Goal: Task Accomplishment & Management: Manage account settings

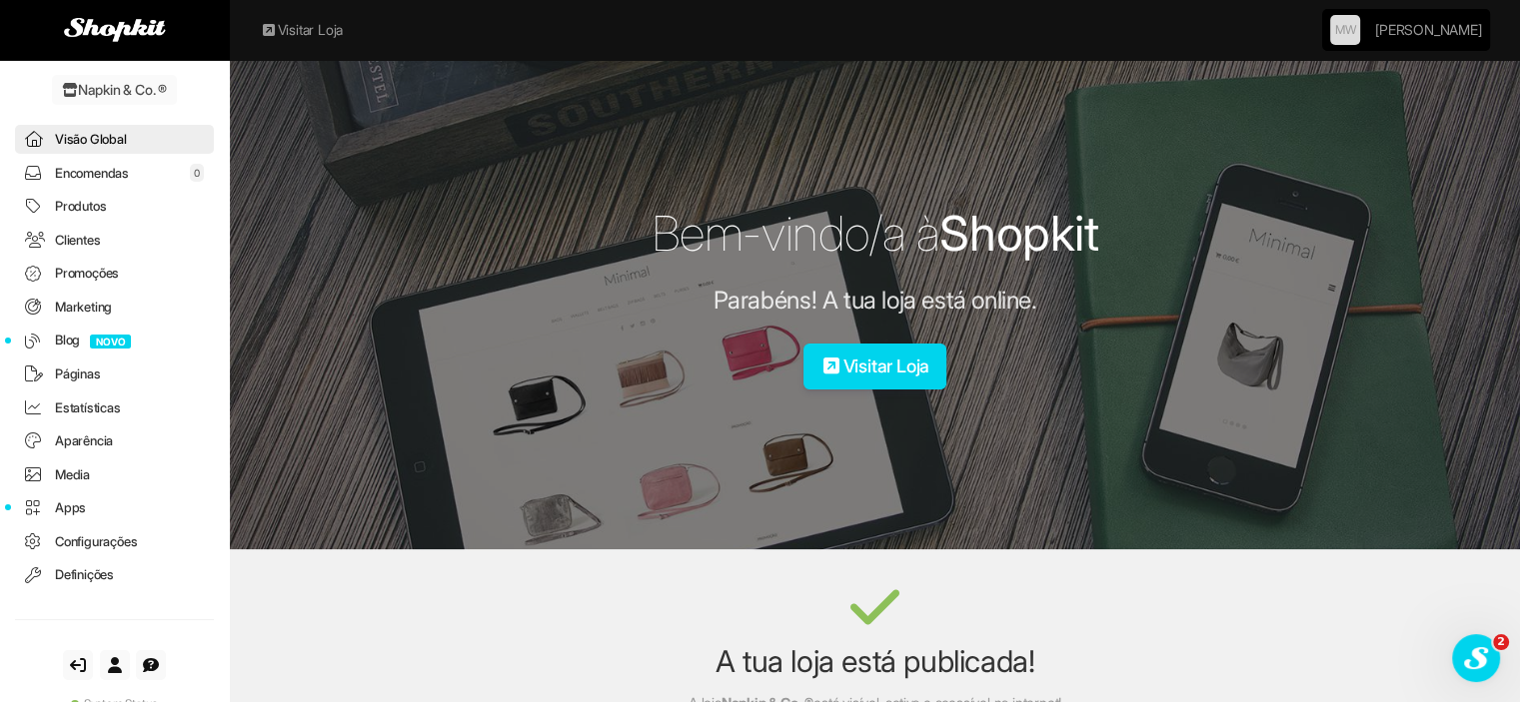
click at [73, 201] on link "Produtos" at bounding box center [114, 206] width 199 height 29
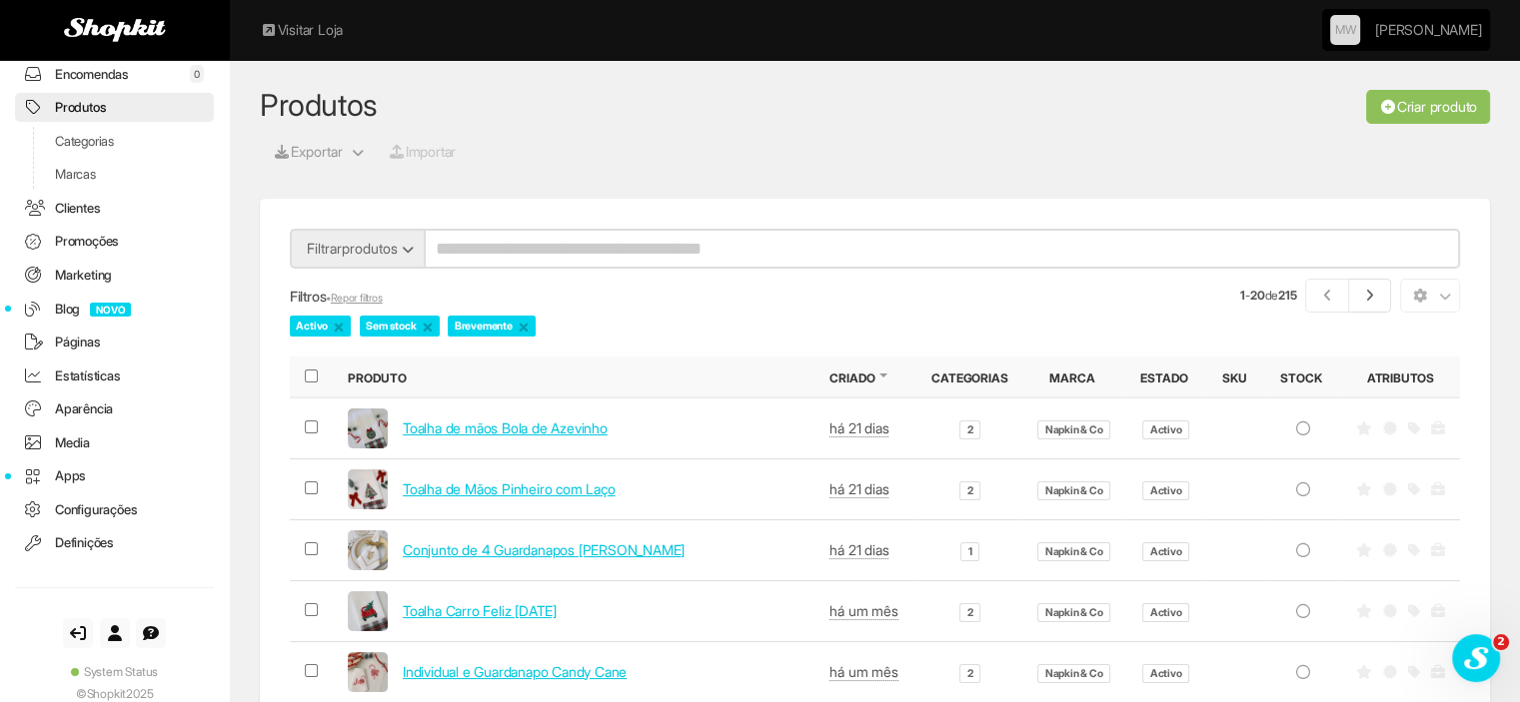
click at [1417, 114] on link "Criar produto" at bounding box center [1428, 107] width 124 height 34
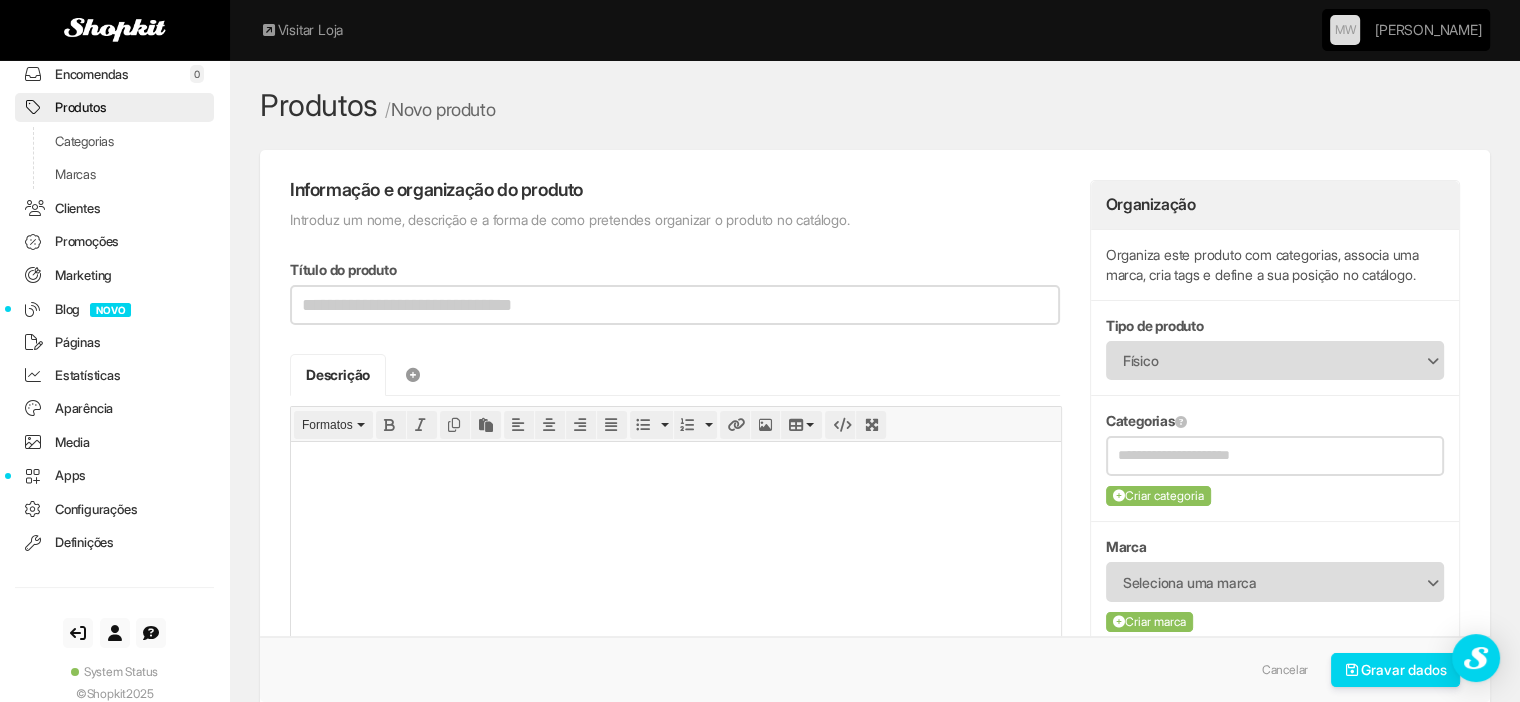
click at [426, 301] on input "Título do produto" at bounding box center [675, 305] width 770 height 40
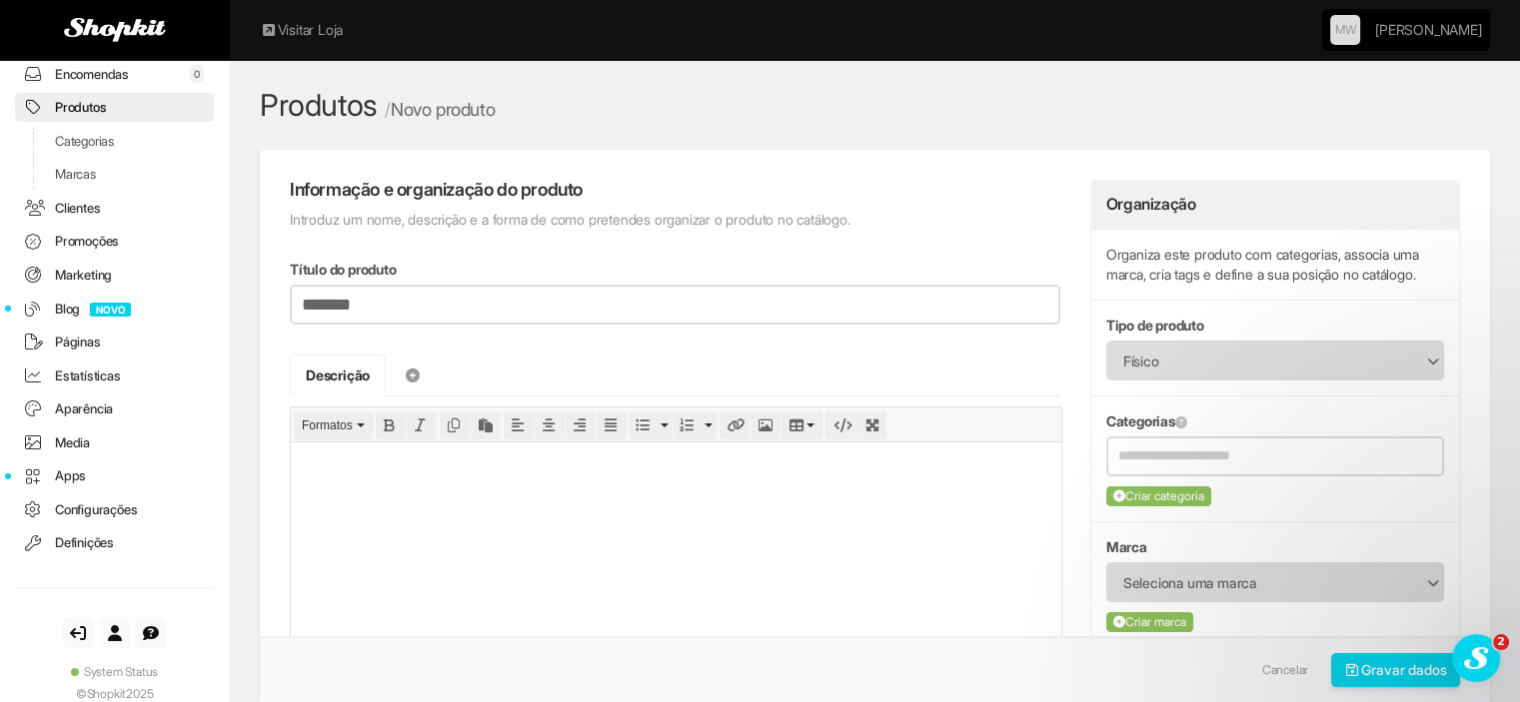
type input "*******"
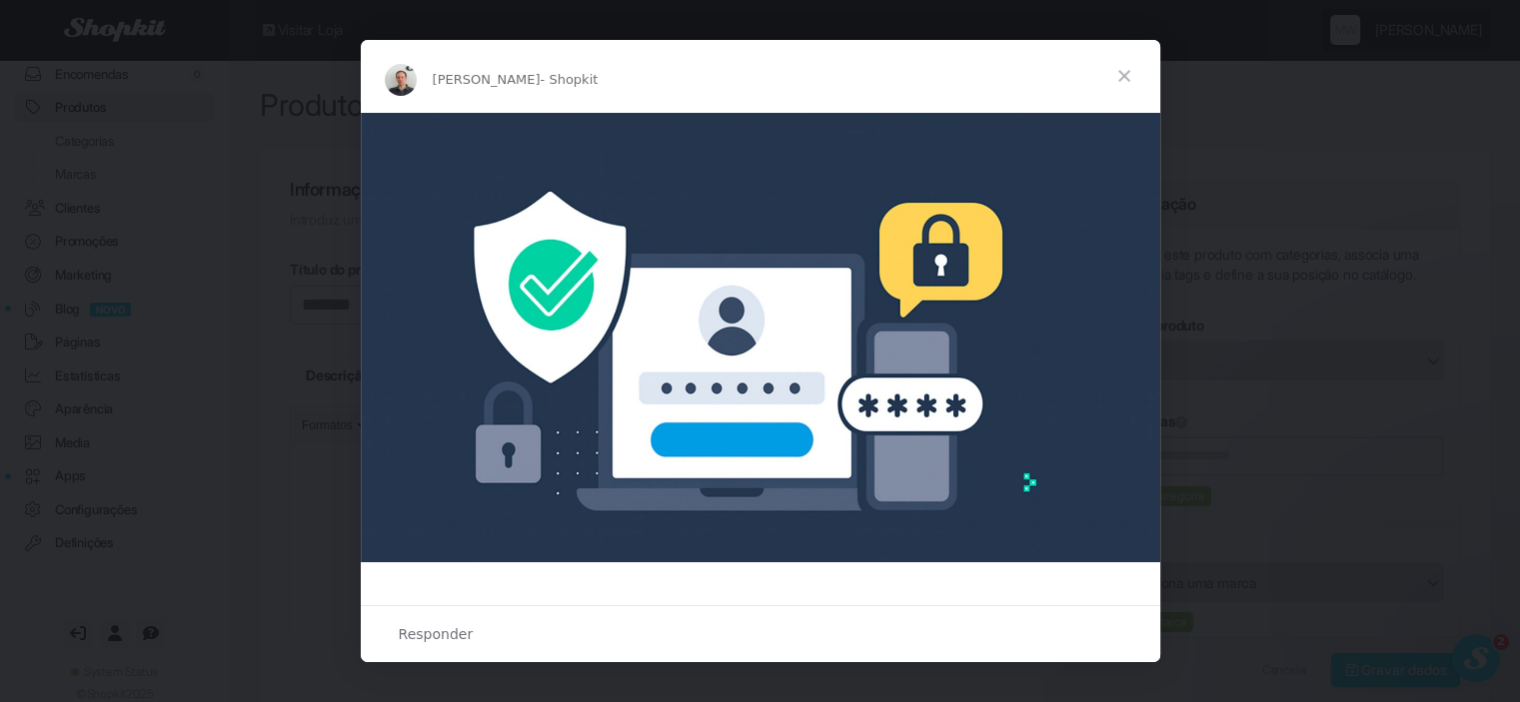
click at [1129, 76] on span "Fechar" at bounding box center [1124, 76] width 72 height 72
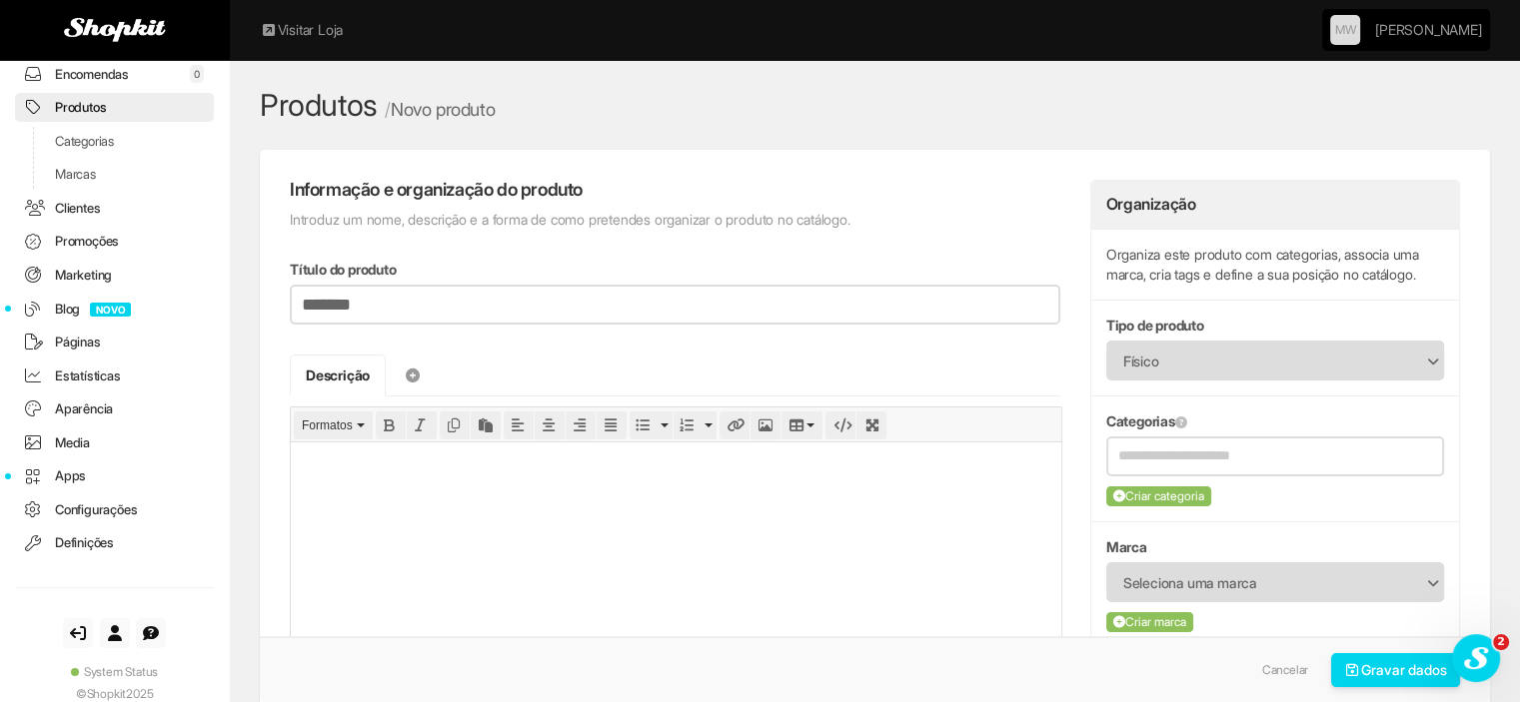
click at [456, 315] on input "*******" at bounding box center [675, 305] width 770 height 40
type input "*****"
click at [520, 487] on html at bounding box center [676, 464] width 770 height 45
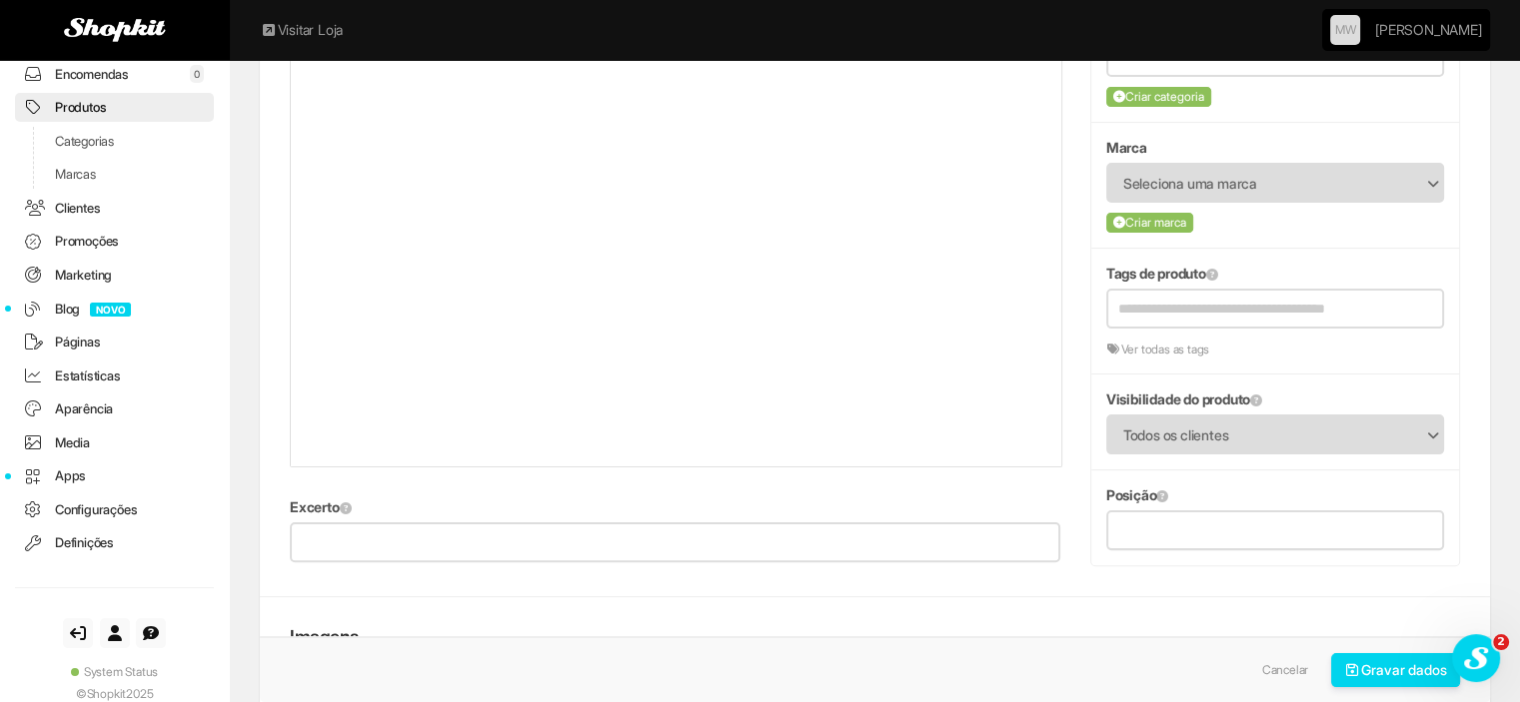
scroll to position [699, 0]
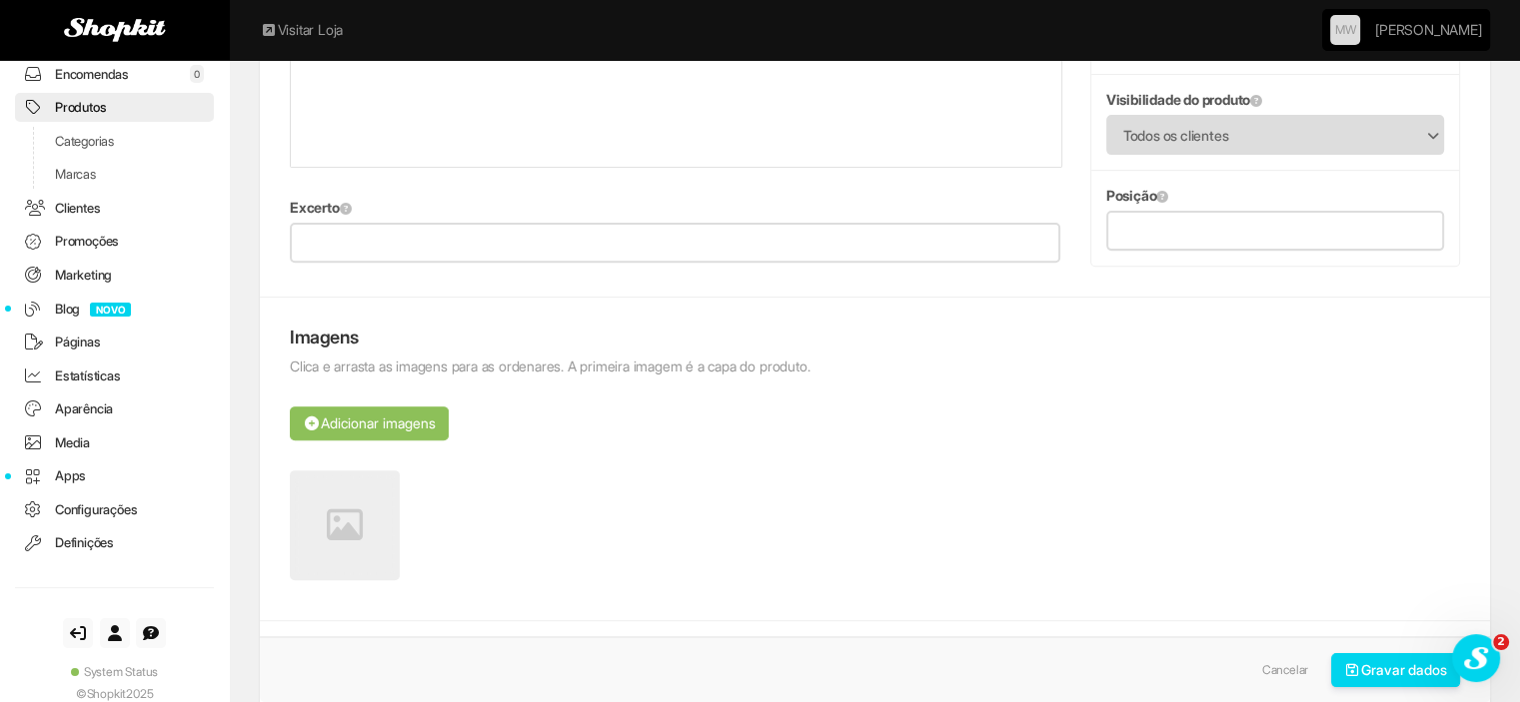
click at [357, 471] on link at bounding box center [345, 526] width 110 height 110
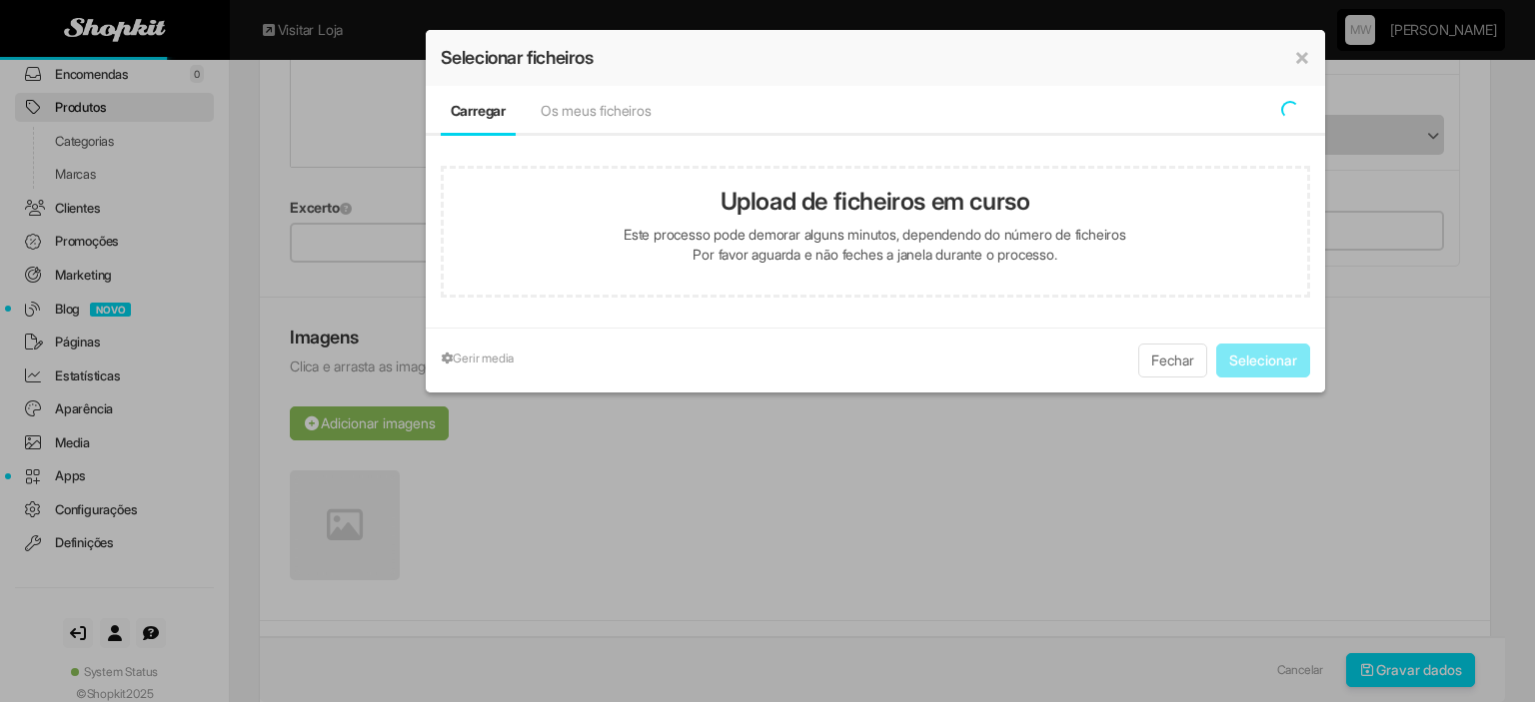
type input "**********"
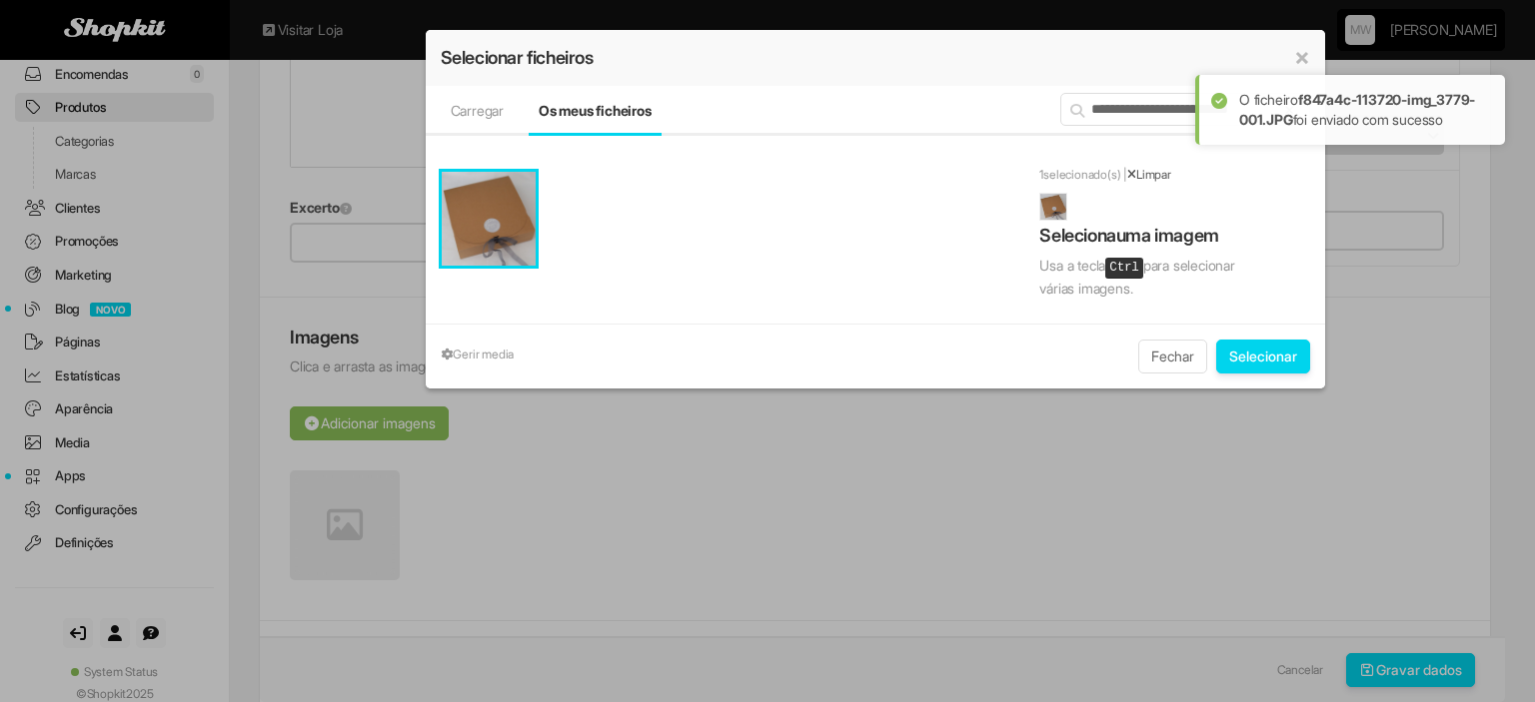
click at [1267, 359] on button "Selecionar" at bounding box center [1263, 357] width 94 height 34
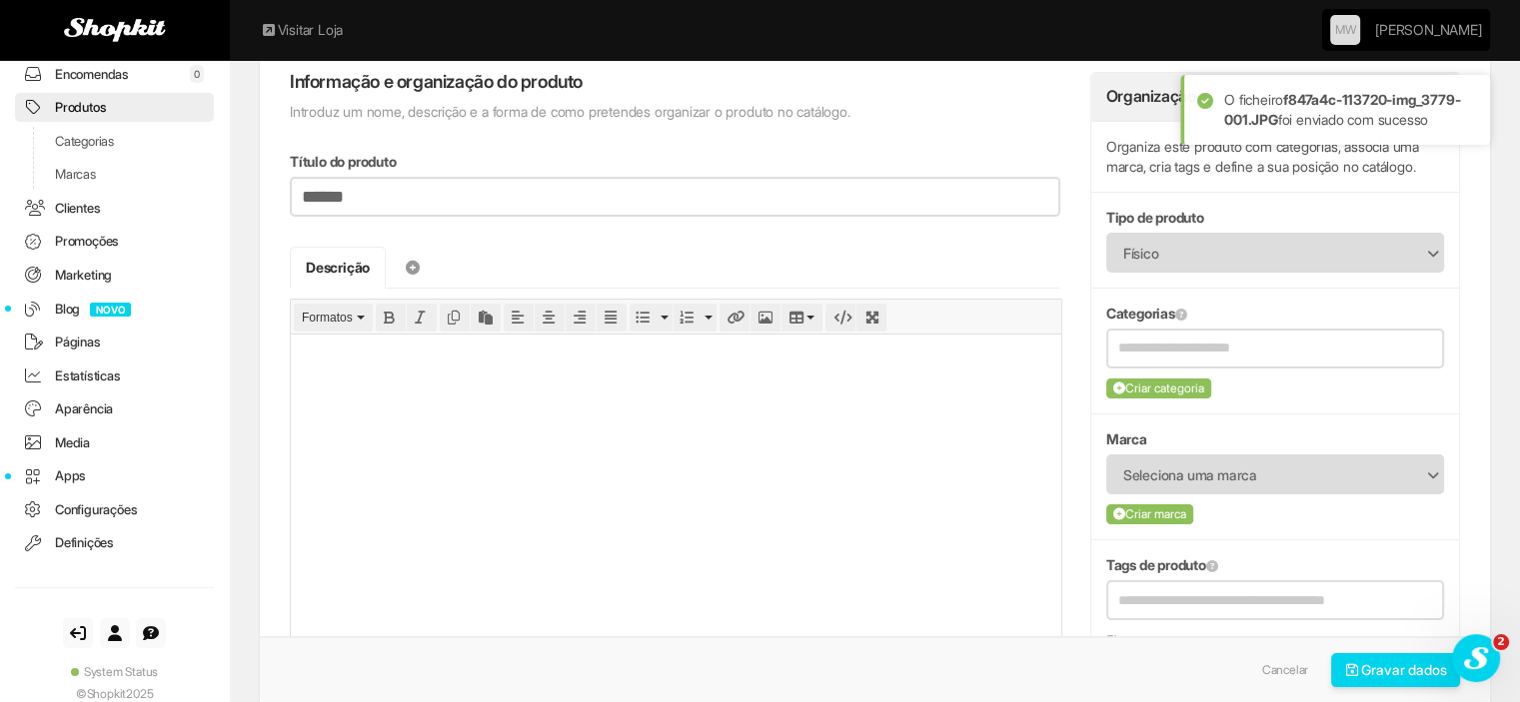
scroll to position [0, 0]
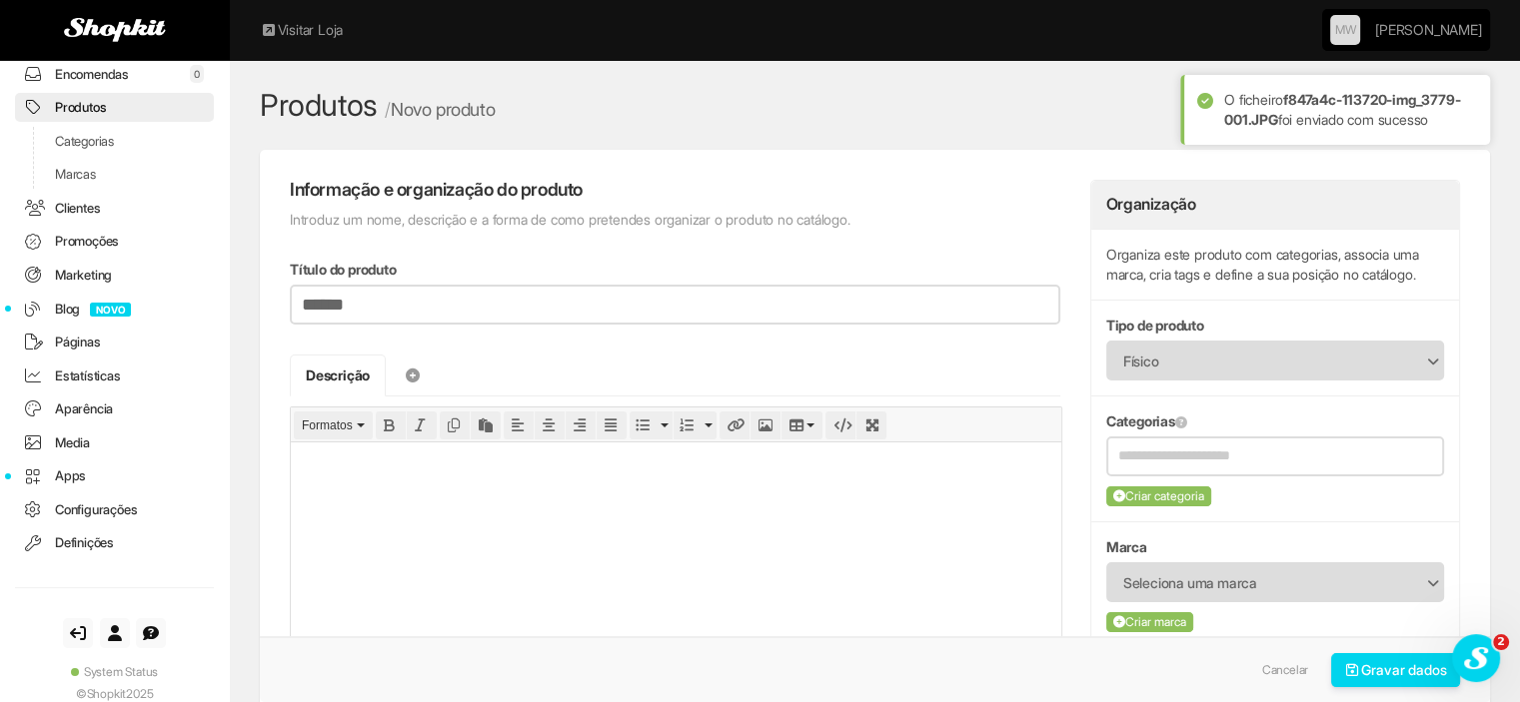
drag, startPoint x: 380, startPoint y: 298, endPoint x: 205, endPoint y: 278, distance: 176.0
type input "**********"
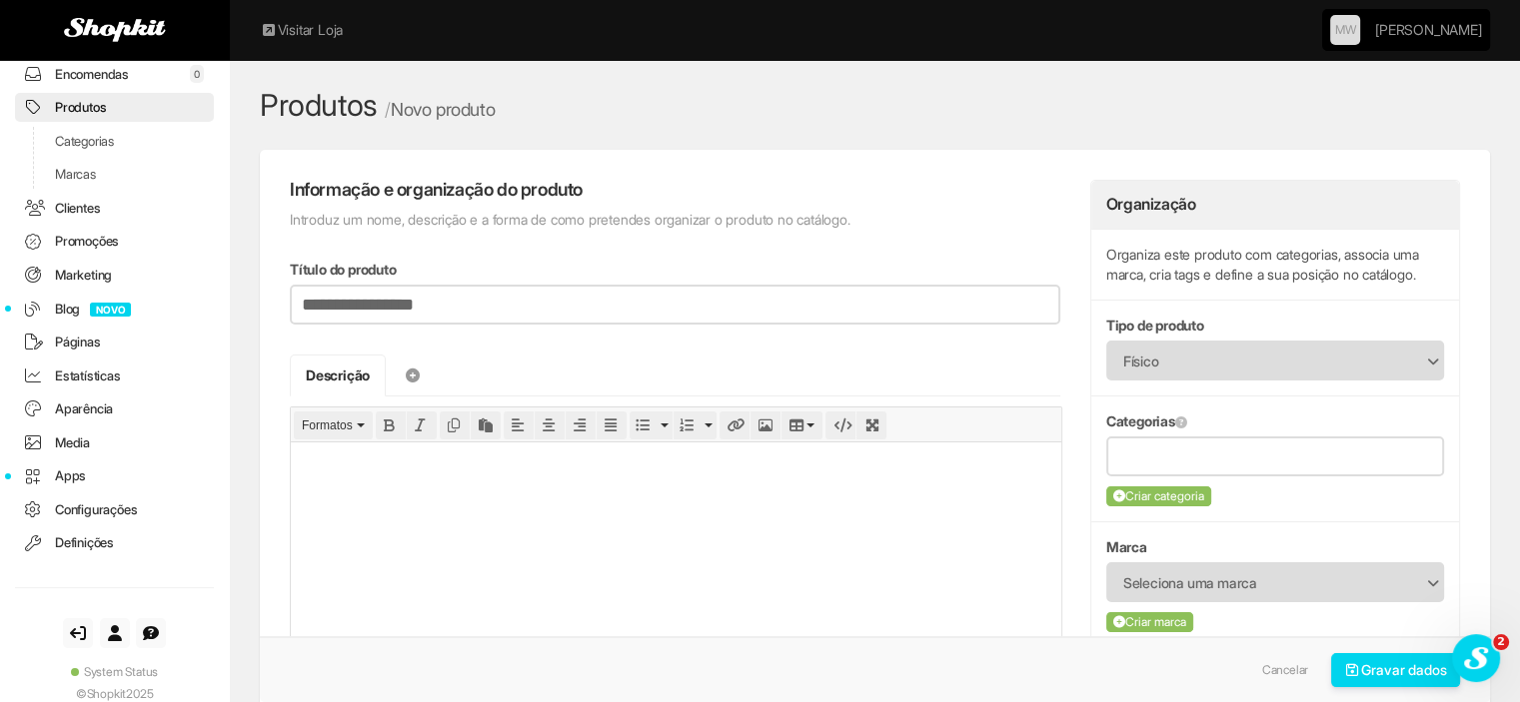
click at [1211, 459] on input "text" at bounding box center [1275, 456] width 314 height 25
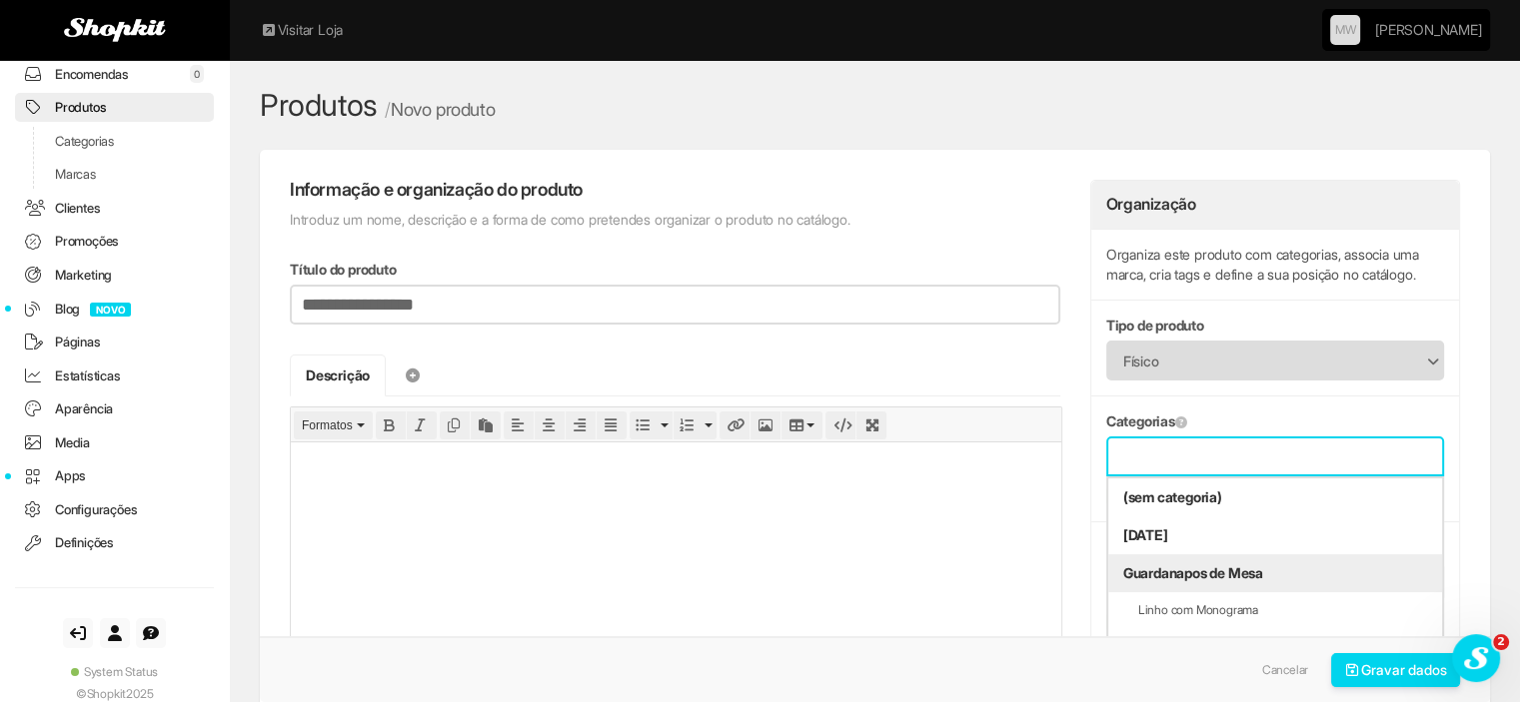
click at [1216, 570] on li "Guardanapos de Mesa" at bounding box center [1275, 574] width 334 height 38
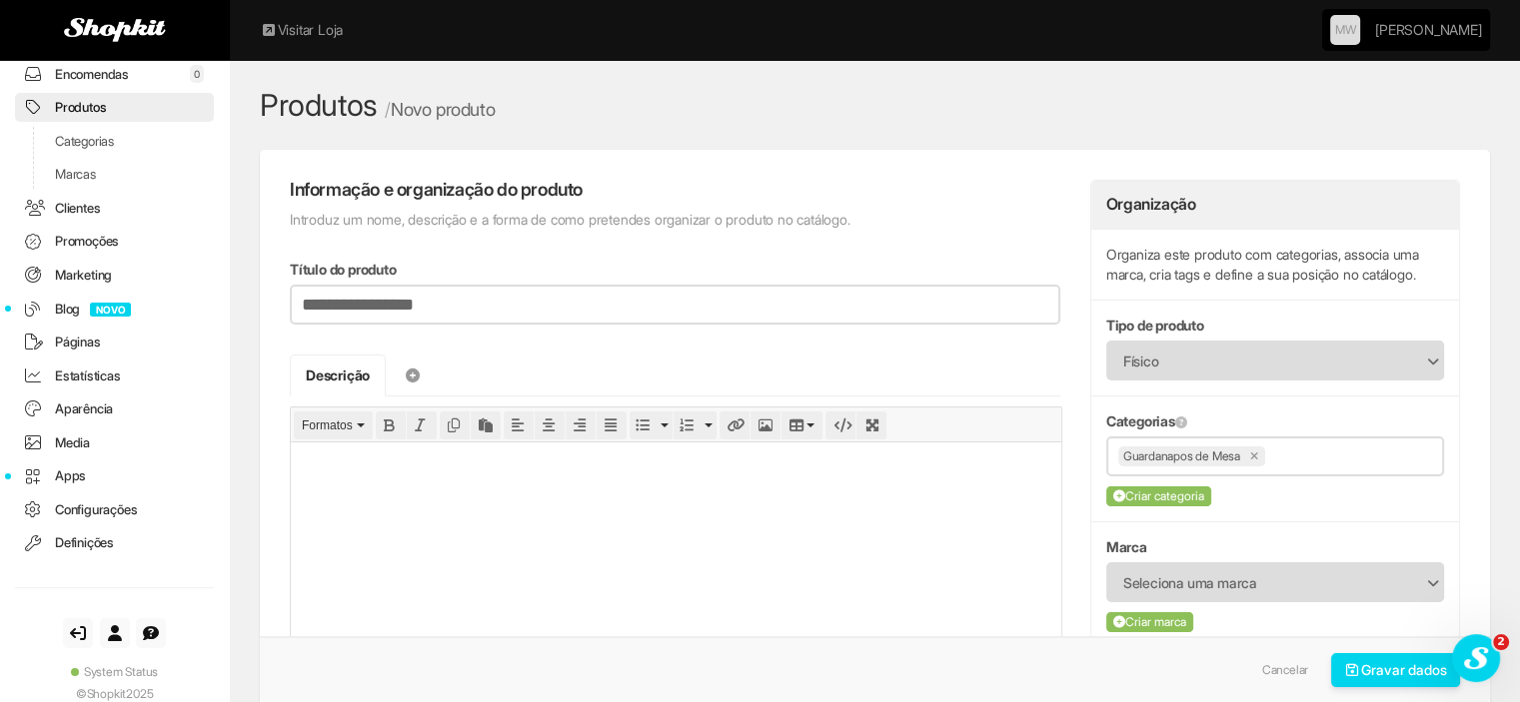
click at [1225, 574] on span "Seleciona uma marca" at bounding box center [1262, 584] width 278 height 38
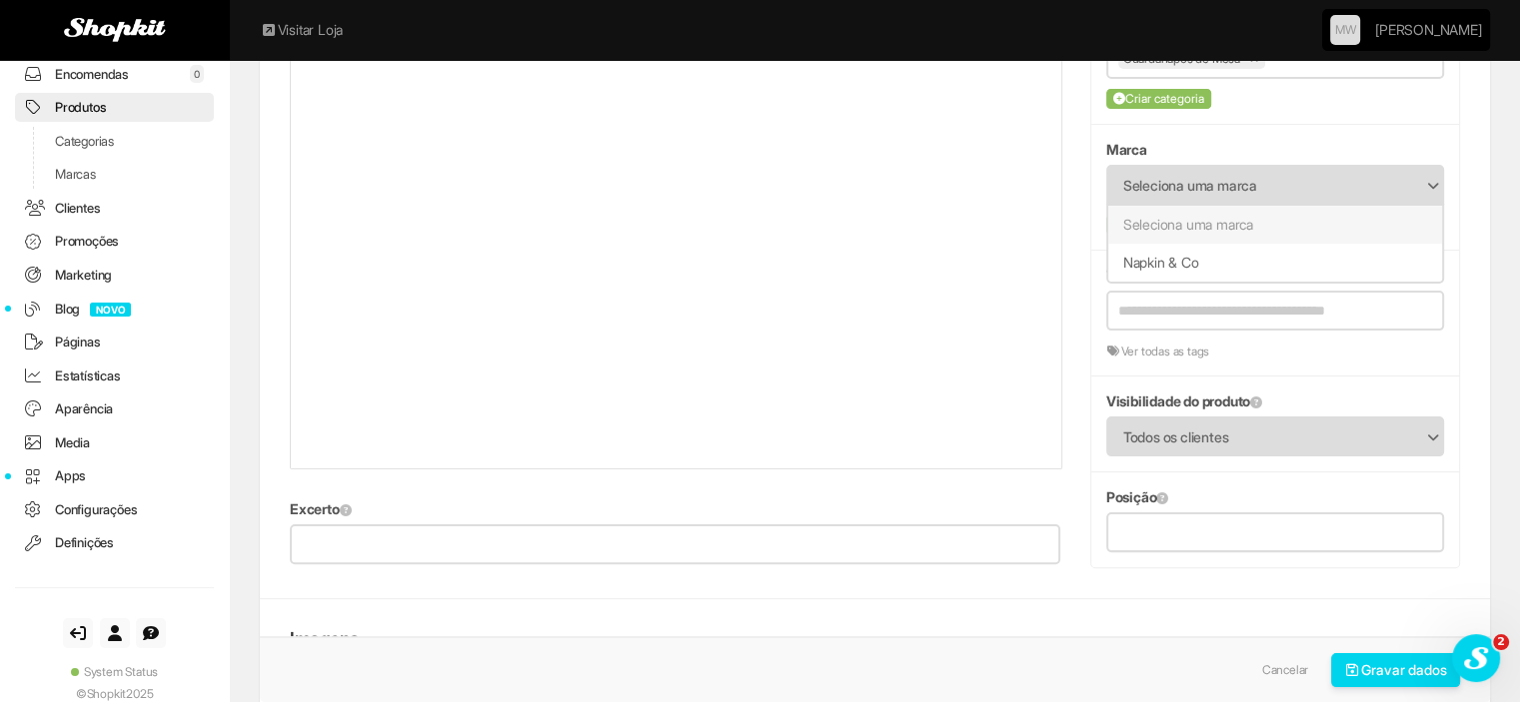
scroll to position [500, 0]
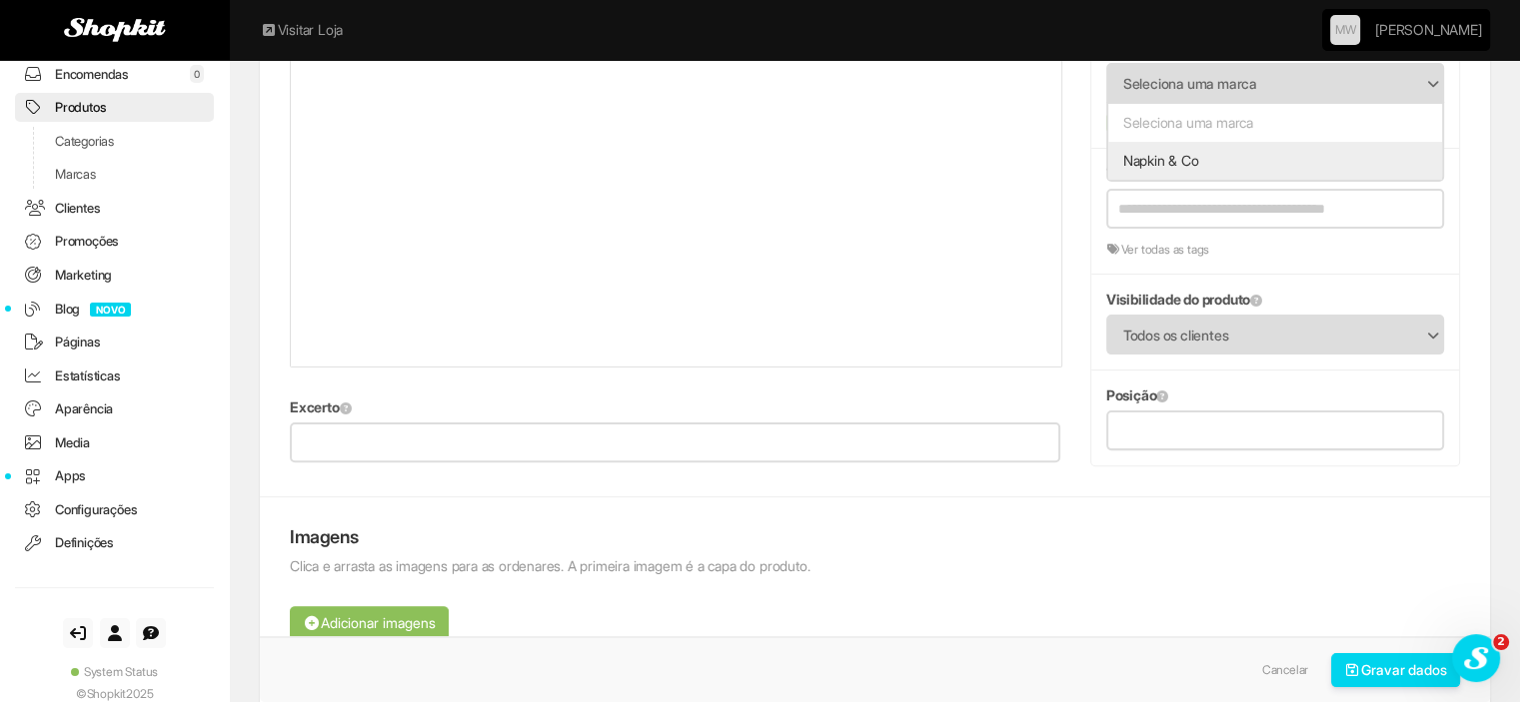
click at [1176, 153] on li "Napkin & Co" at bounding box center [1275, 161] width 334 height 38
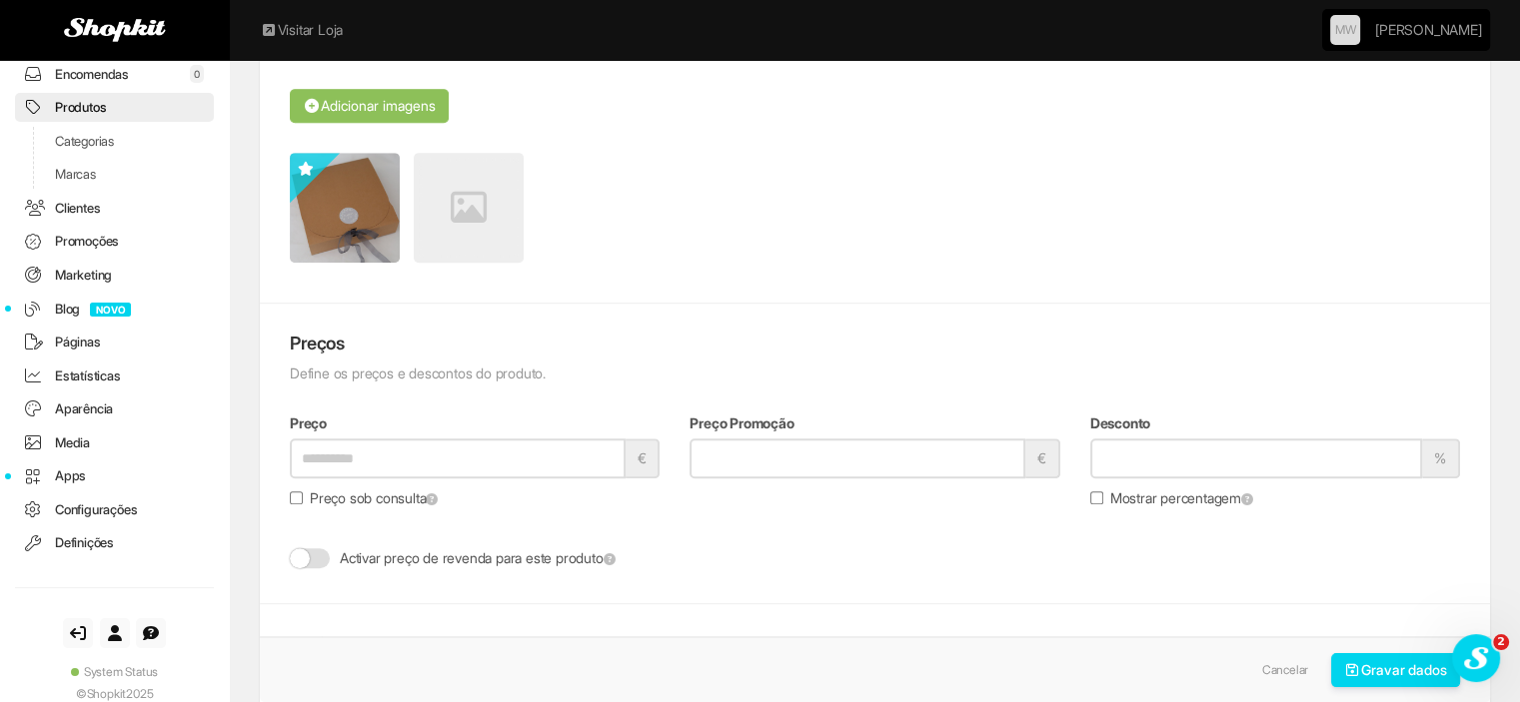
scroll to position [1299, 0]
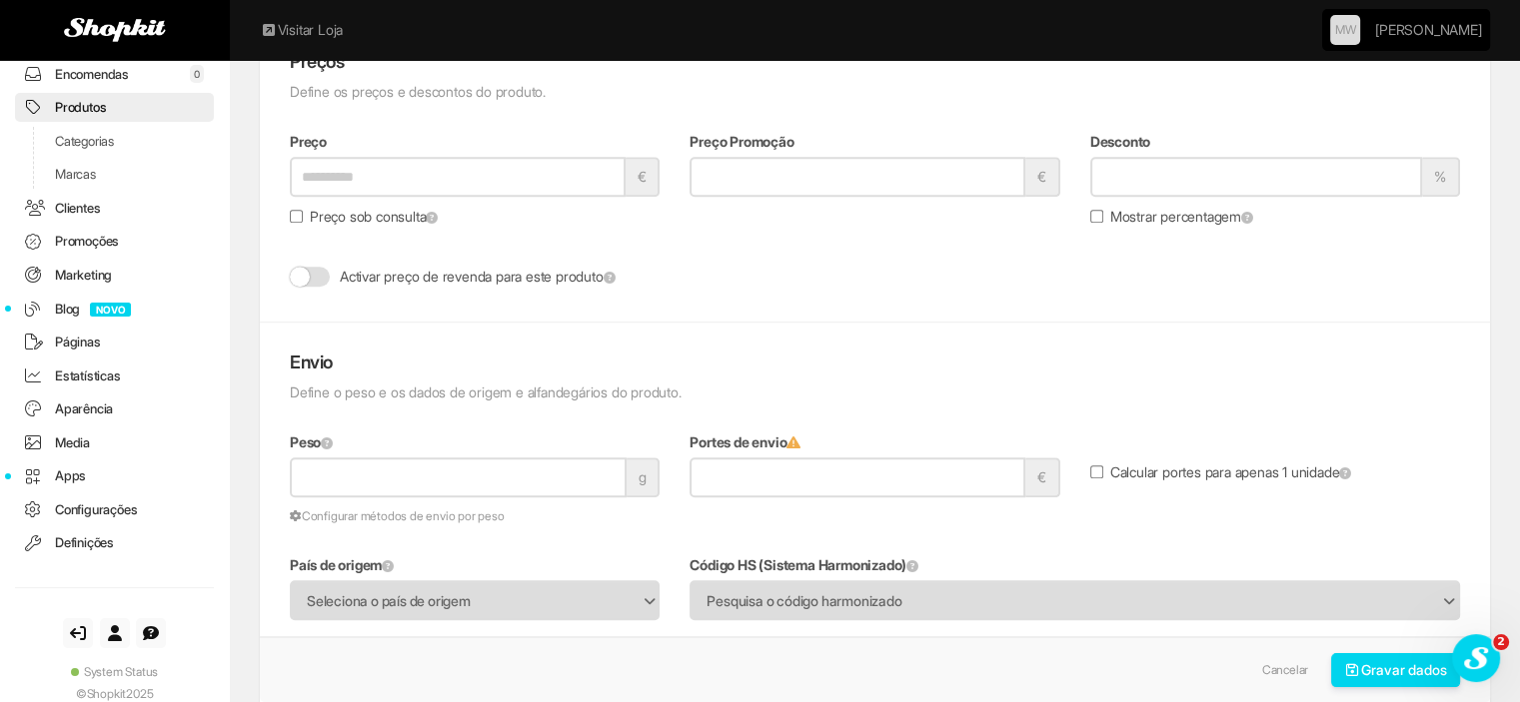
click at [340, 166] on input "Preço" at bounding box center [458, 177] width 336 height 40
type input "*"
click at [525, 253] on div "Preços Define os preços e descontos do produto. Preço * € Preço sob consulta Pr…" at bounding box center [875, 172] width 1230 height 240
click at [431, 474] on input "Peso" at bounding box center [458, 478] width 337 height 40
type input "***"
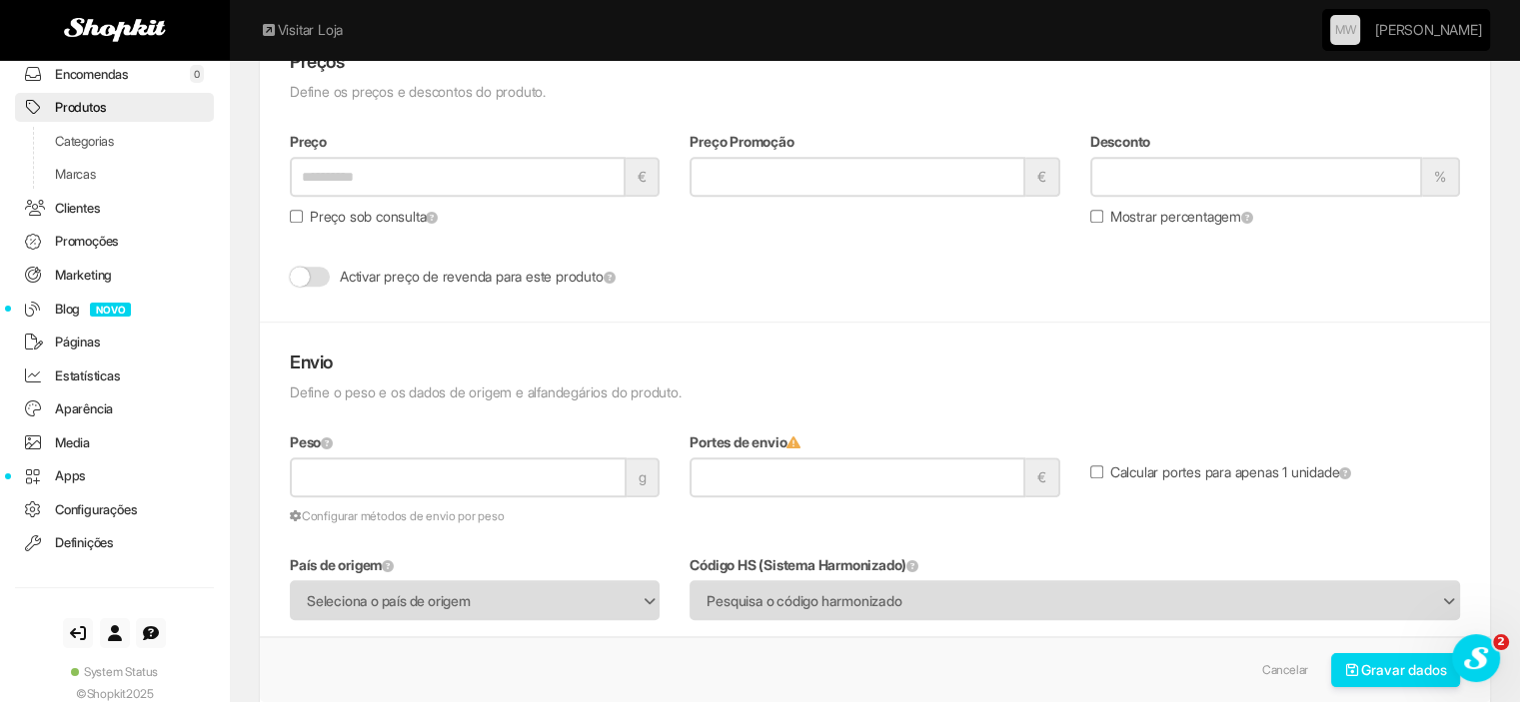
click at [515, 518] on div "Peso *** g Configurar métodos de envio por peso" at bounding box center [475, 479] width 400 height 93
click at [501, 602] on span "Seleciona o país de origem" at bounding box center [462, 602] width 310 height 38
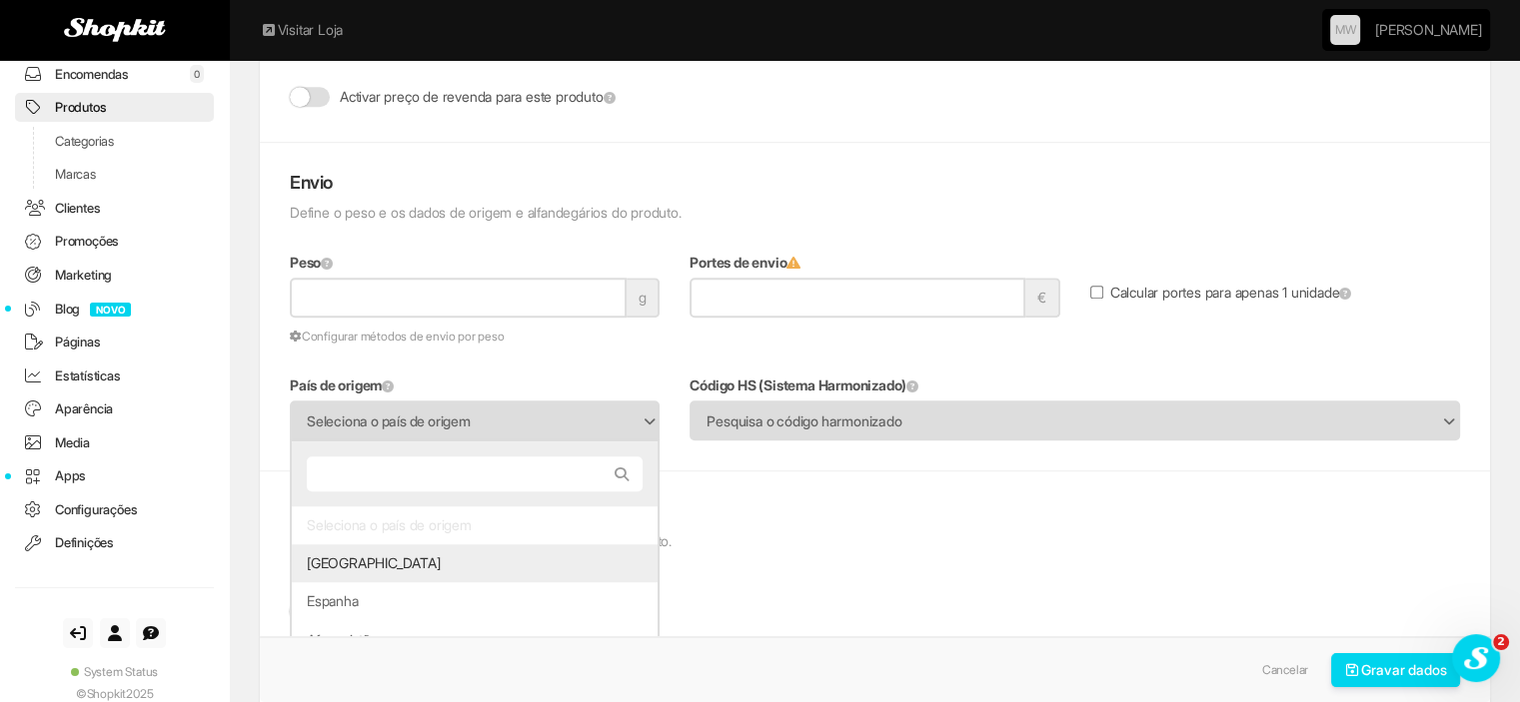
scroll to position [1699, 0]
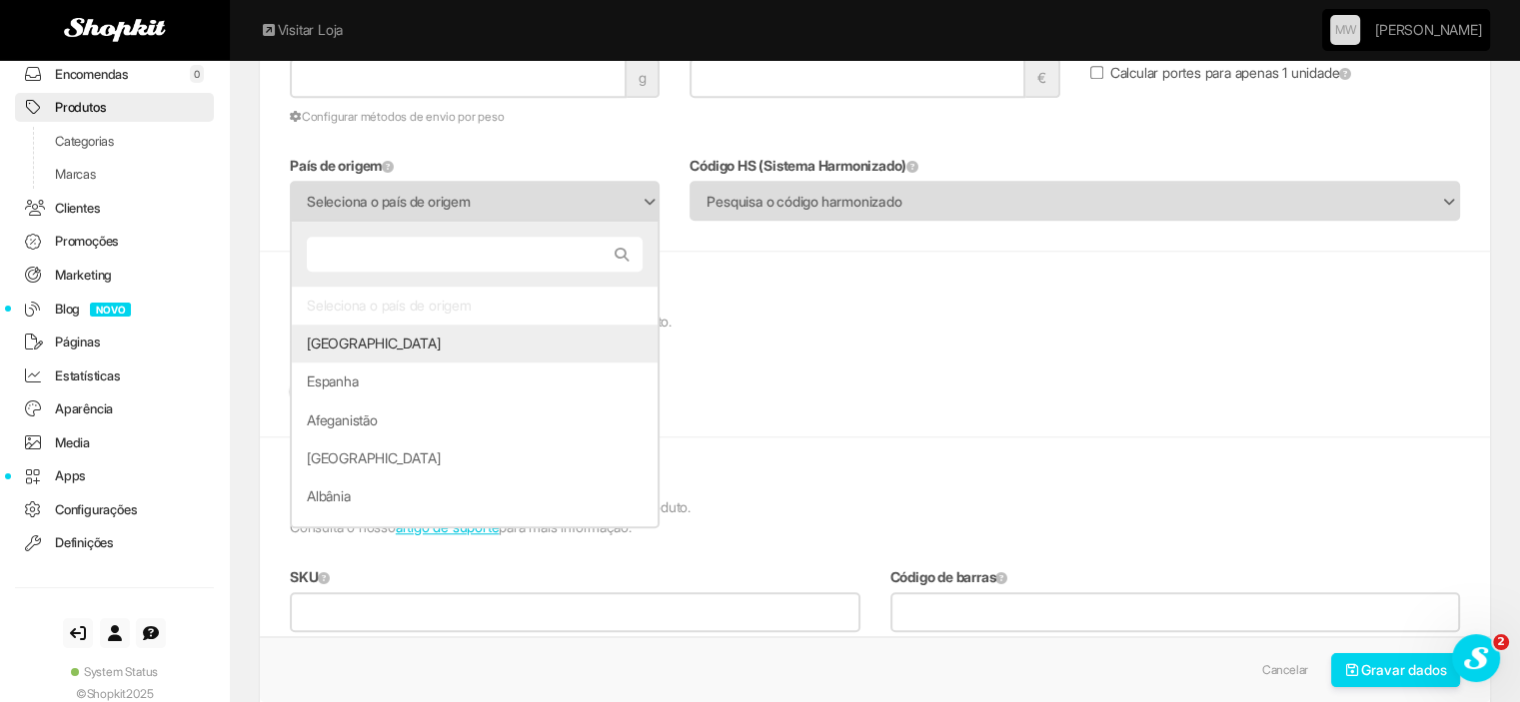
click at [385, 339] on li "Portugal" at bounding box center [475, 344] width 366 height 38
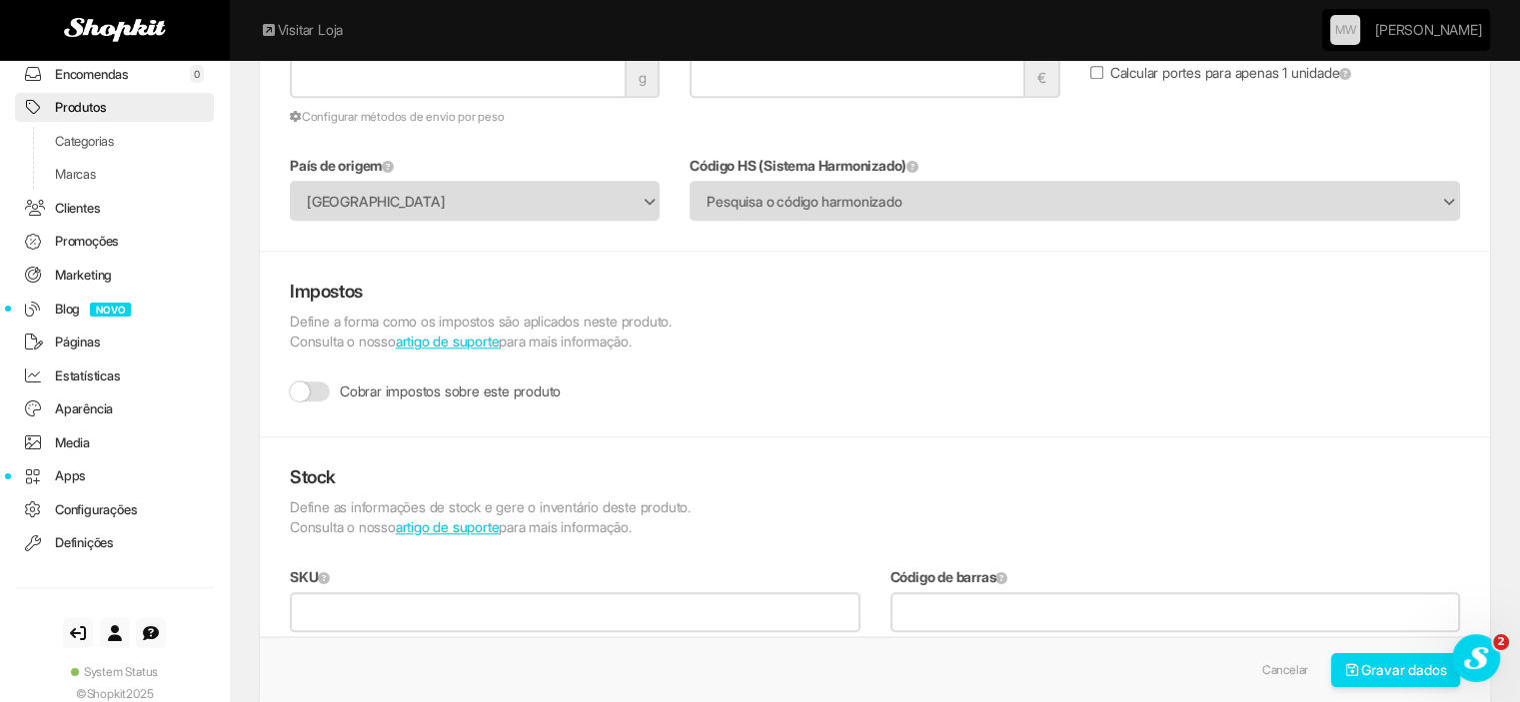
click at [1415, 674] on button "Gravar dados" at bounding box center [1396, 671] width 130 height 34
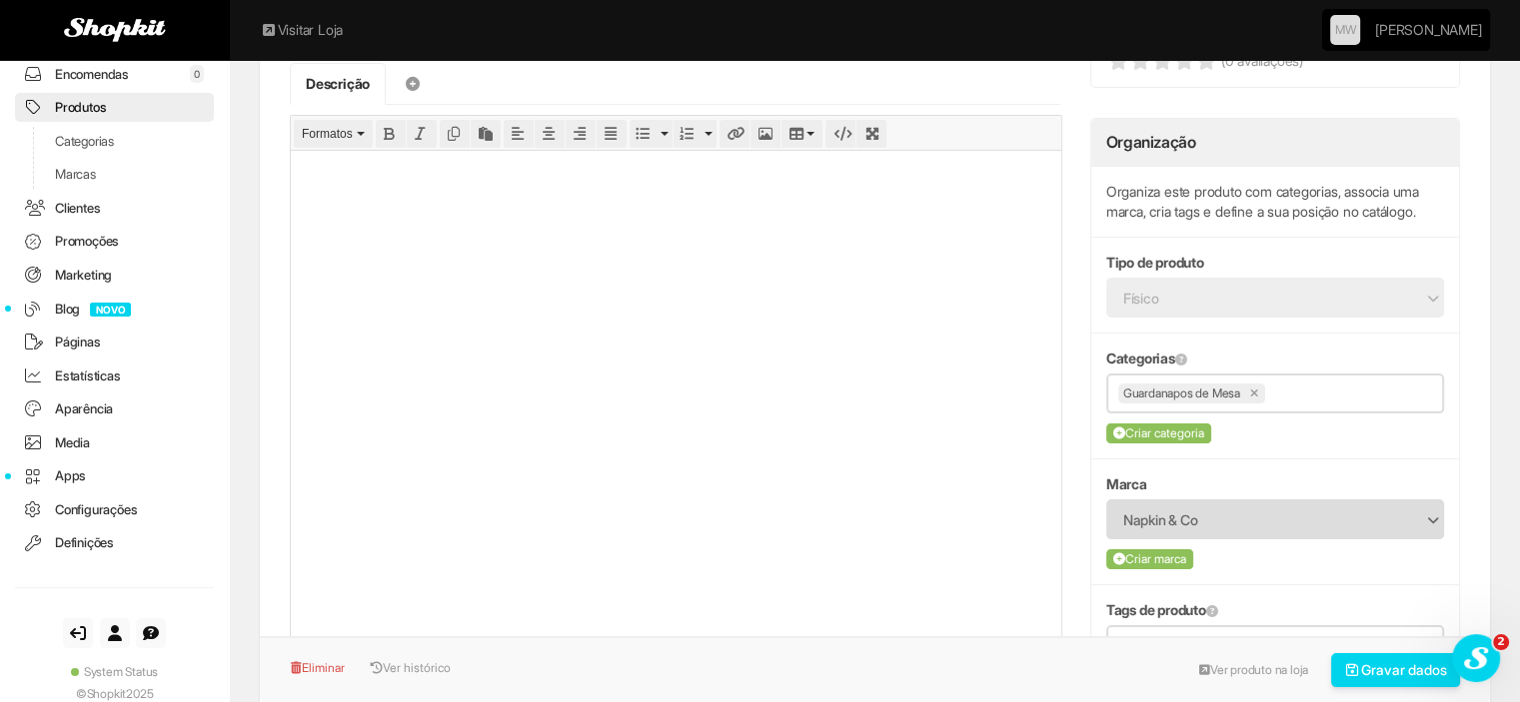
scroll to position [300, 0]
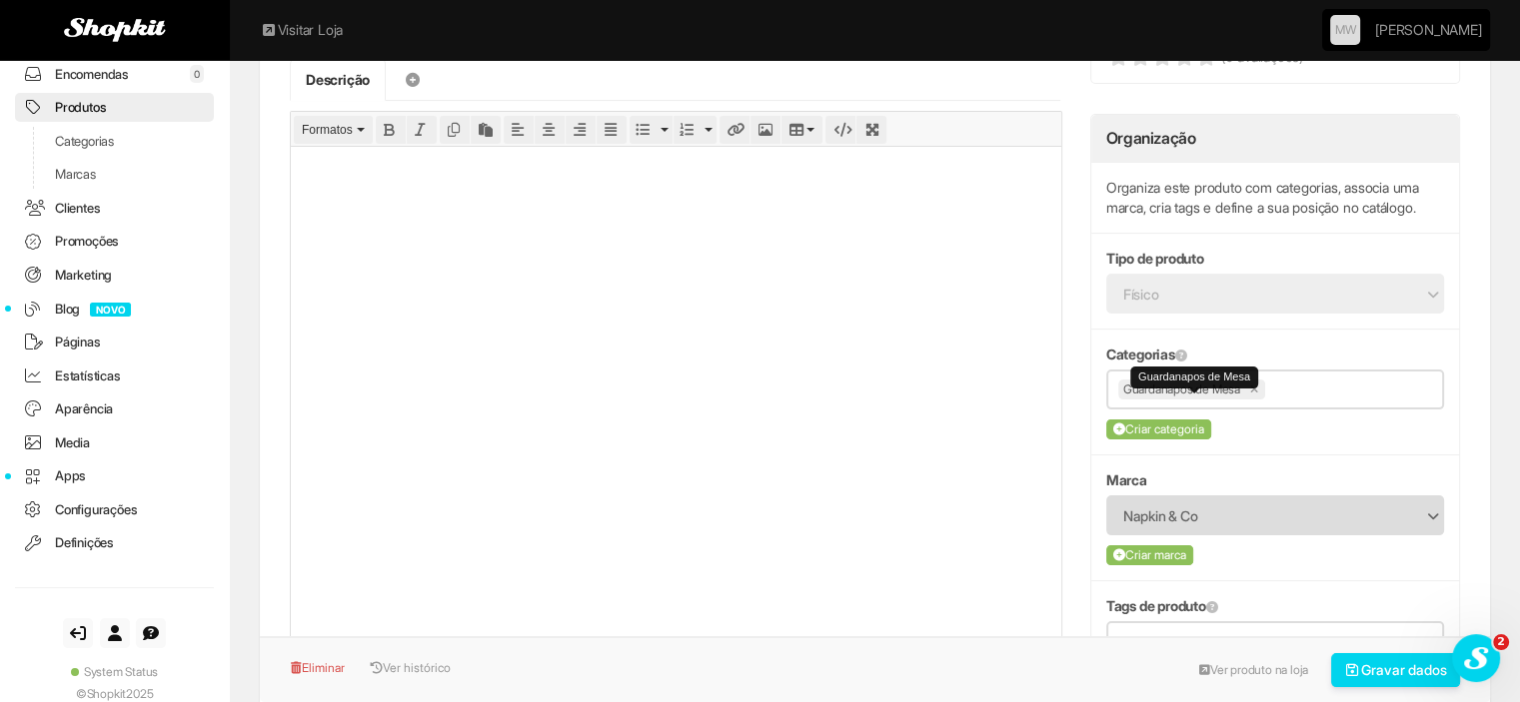
click at [1260, 395] on link at bounding box center [1255, 390] width 10 height 10
type input "**********"
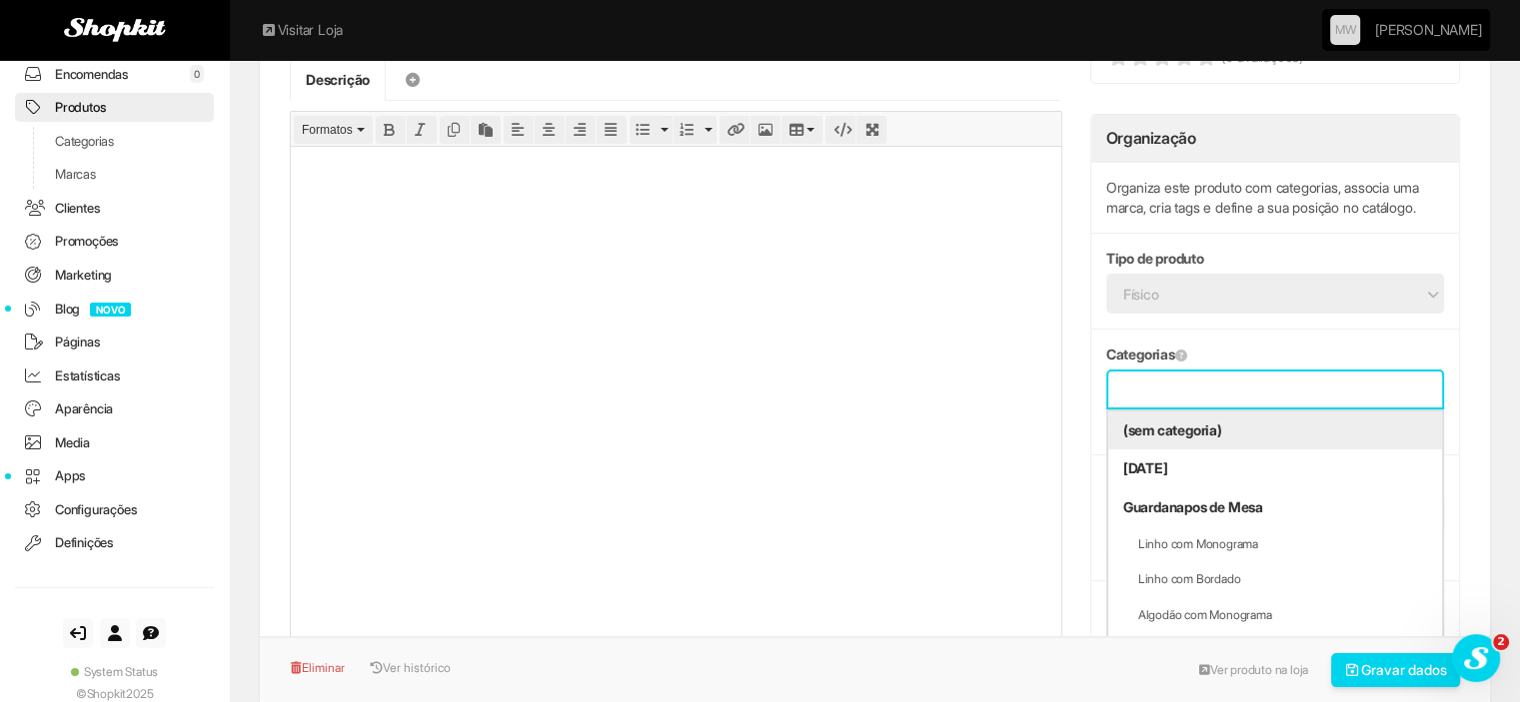
click at [1262, 403] on input "text" at bounding box center [1275, 390] width 314 height 25
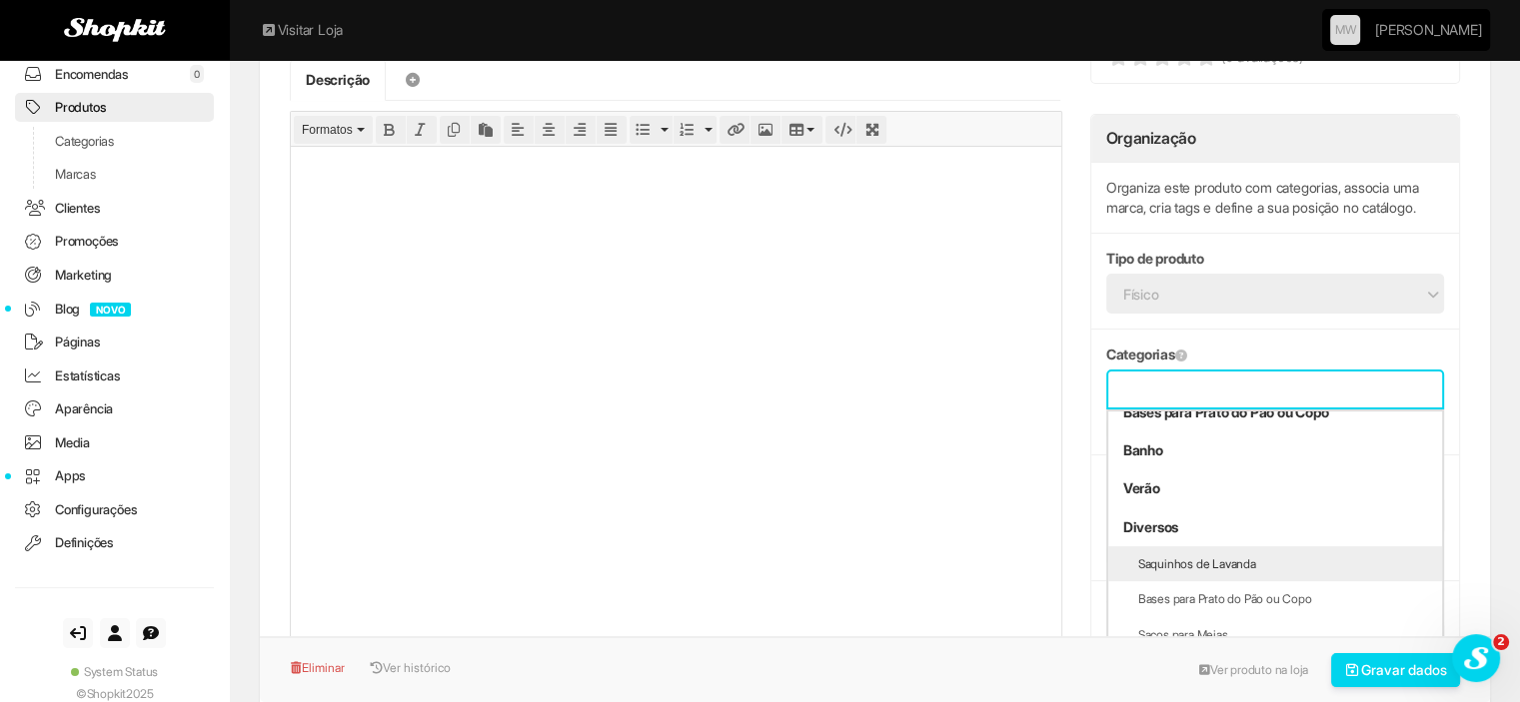
scroll to position [1364, 0]
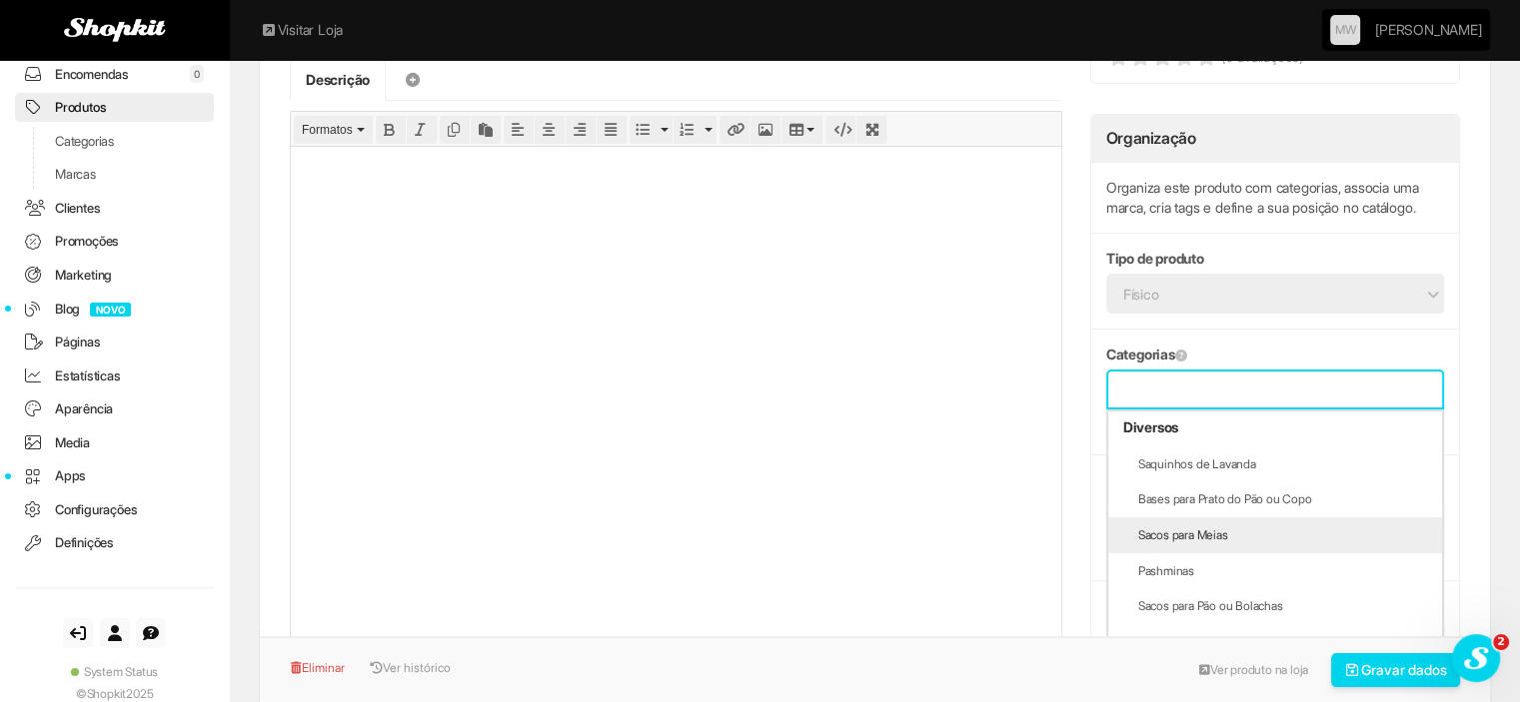
click at [1211, 546] on li "Sacos para Meias" at bounding box center [1275, 536] width 334 height 36
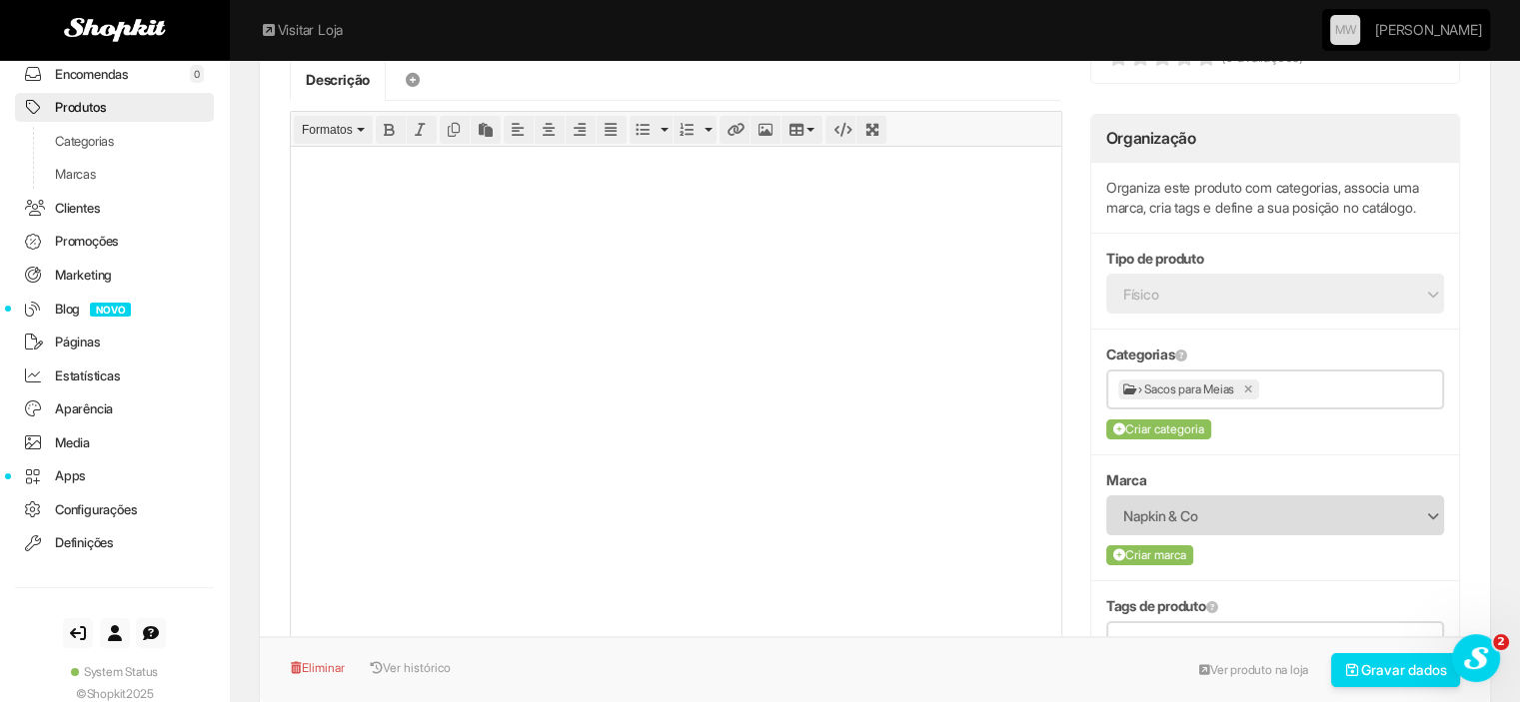
click at [1387, 669] on button "Gravar dados" at bounding box center [1396, 671] width 130 height 34
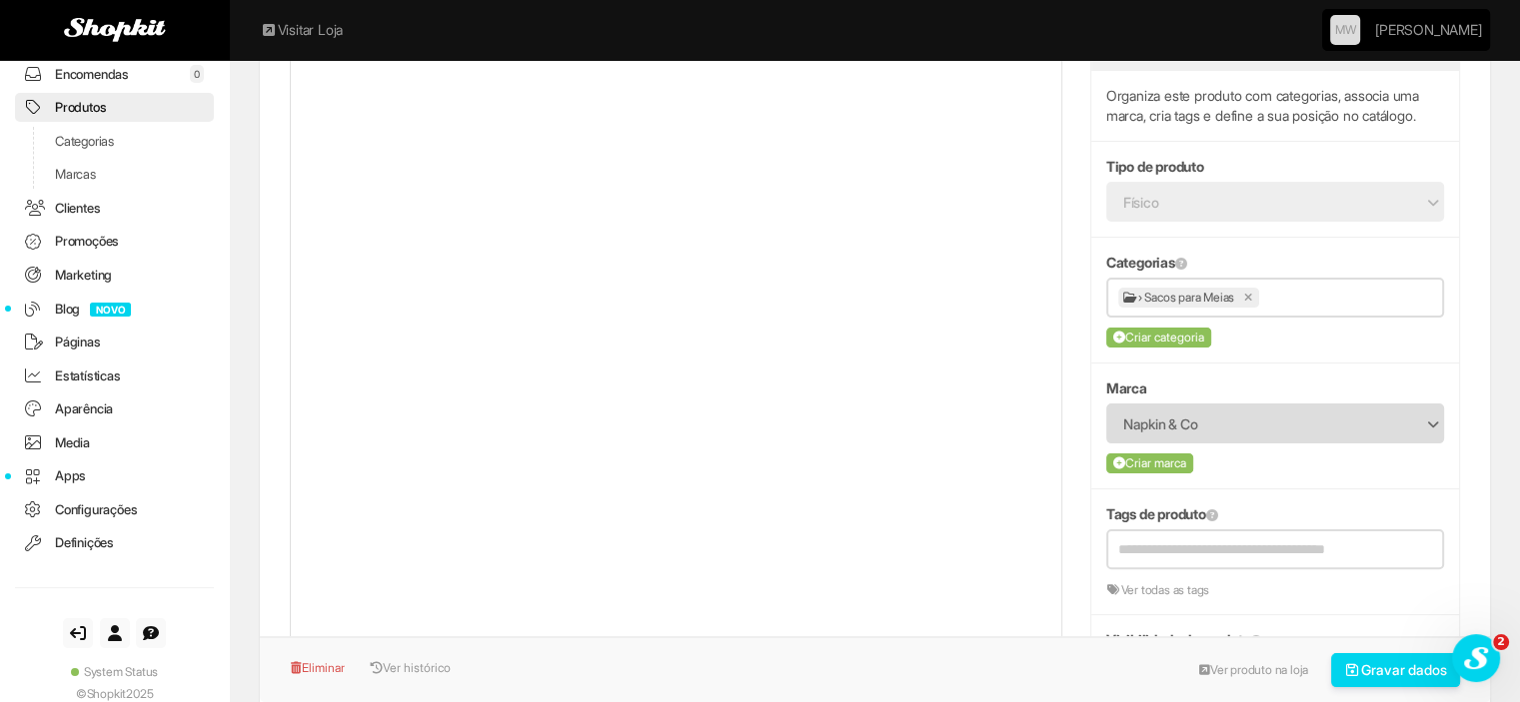
scroll to position [400, 0]
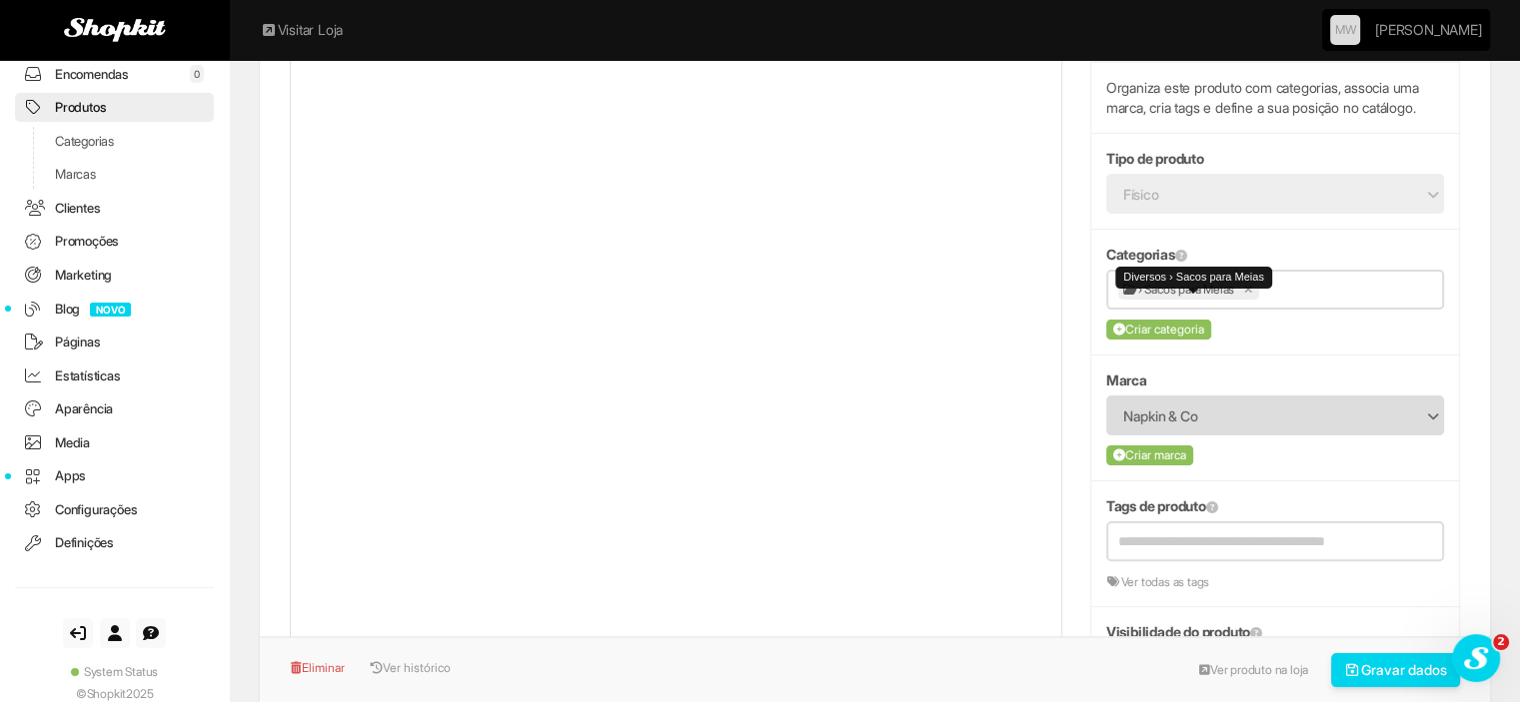
click at [1254, 295] on link at bounding box center [1249, 290] width 10 height 10
type input "**********"
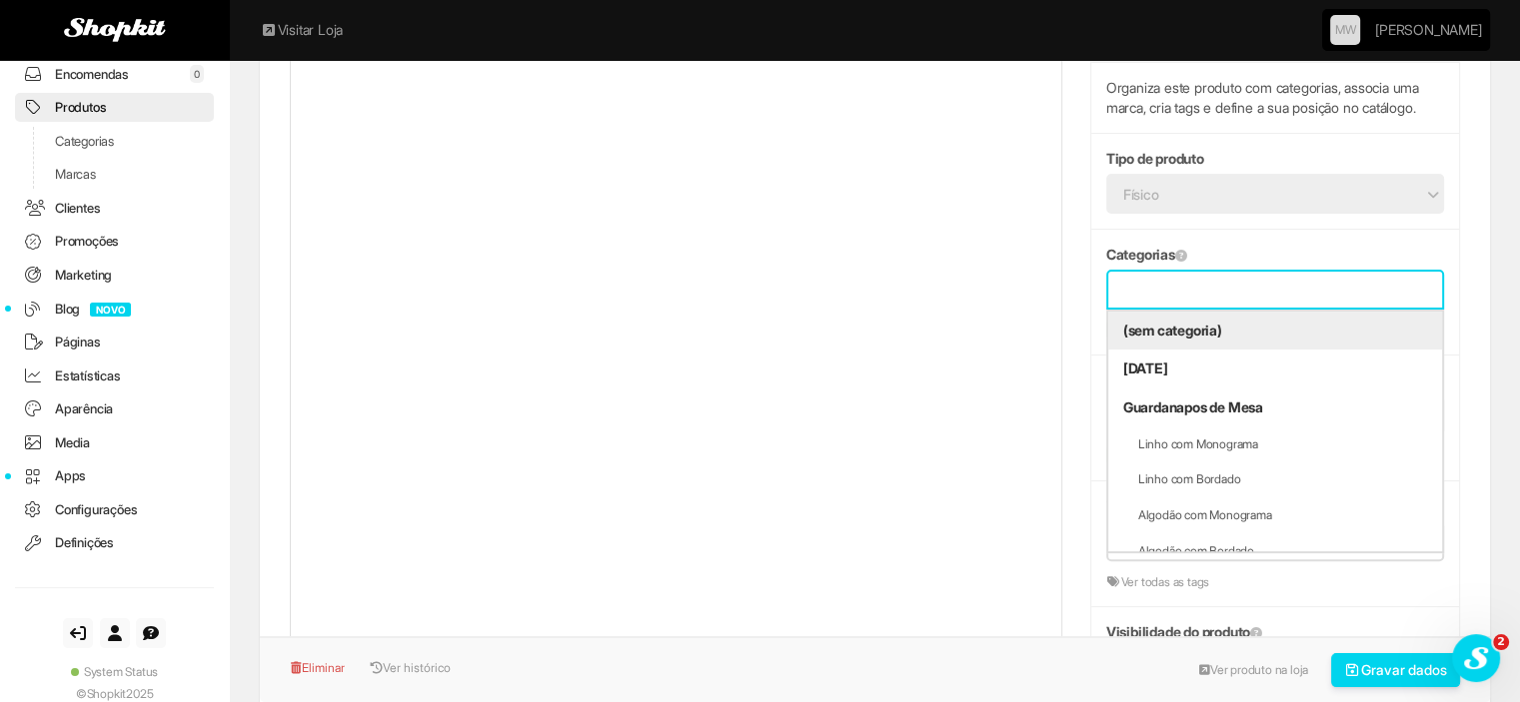
click at [1263, 303] on input "text" at bounding box center [1275, 290] width 314 height 25
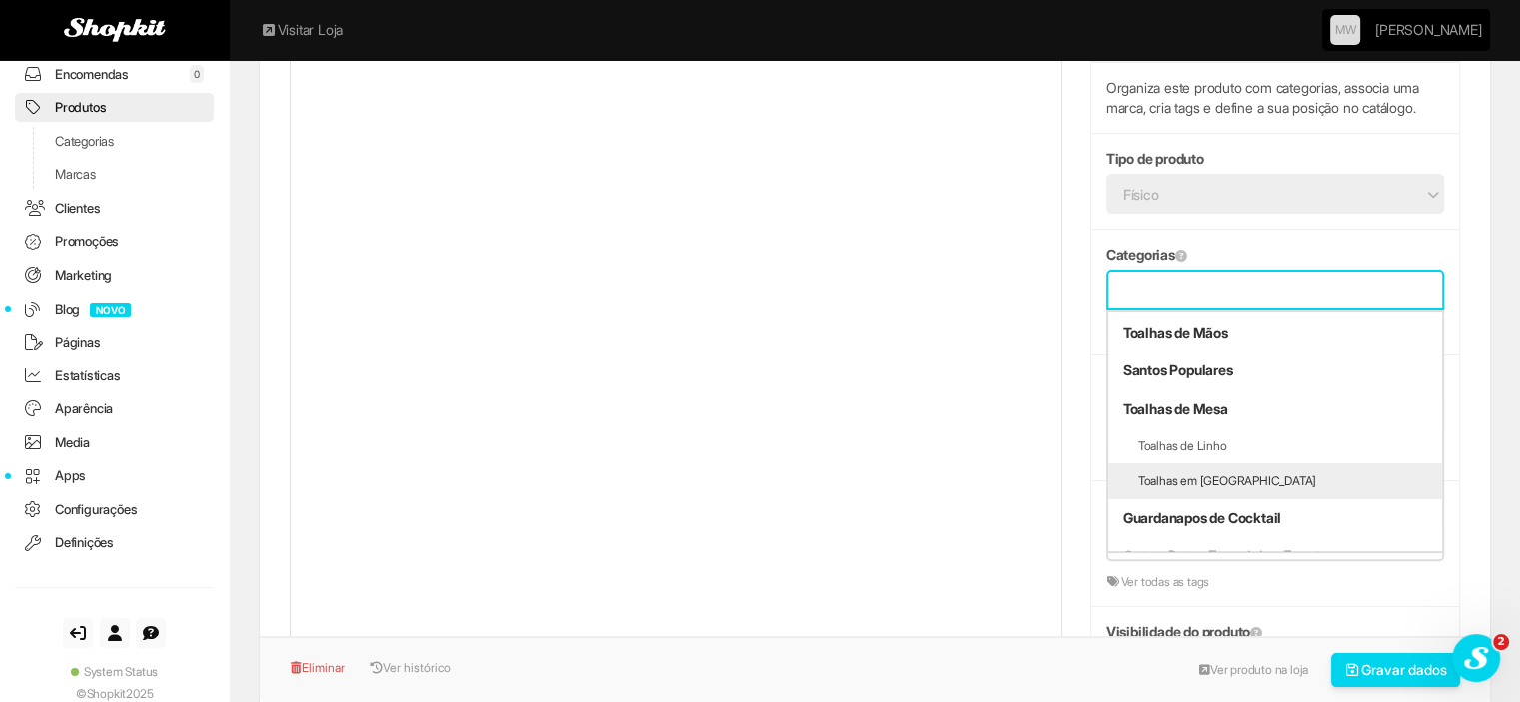
click at [1194, 500] on li "Toalhas em [GEOGRAPHIC_DATA]" at bounding box center [1275, 482] width 334 height 36
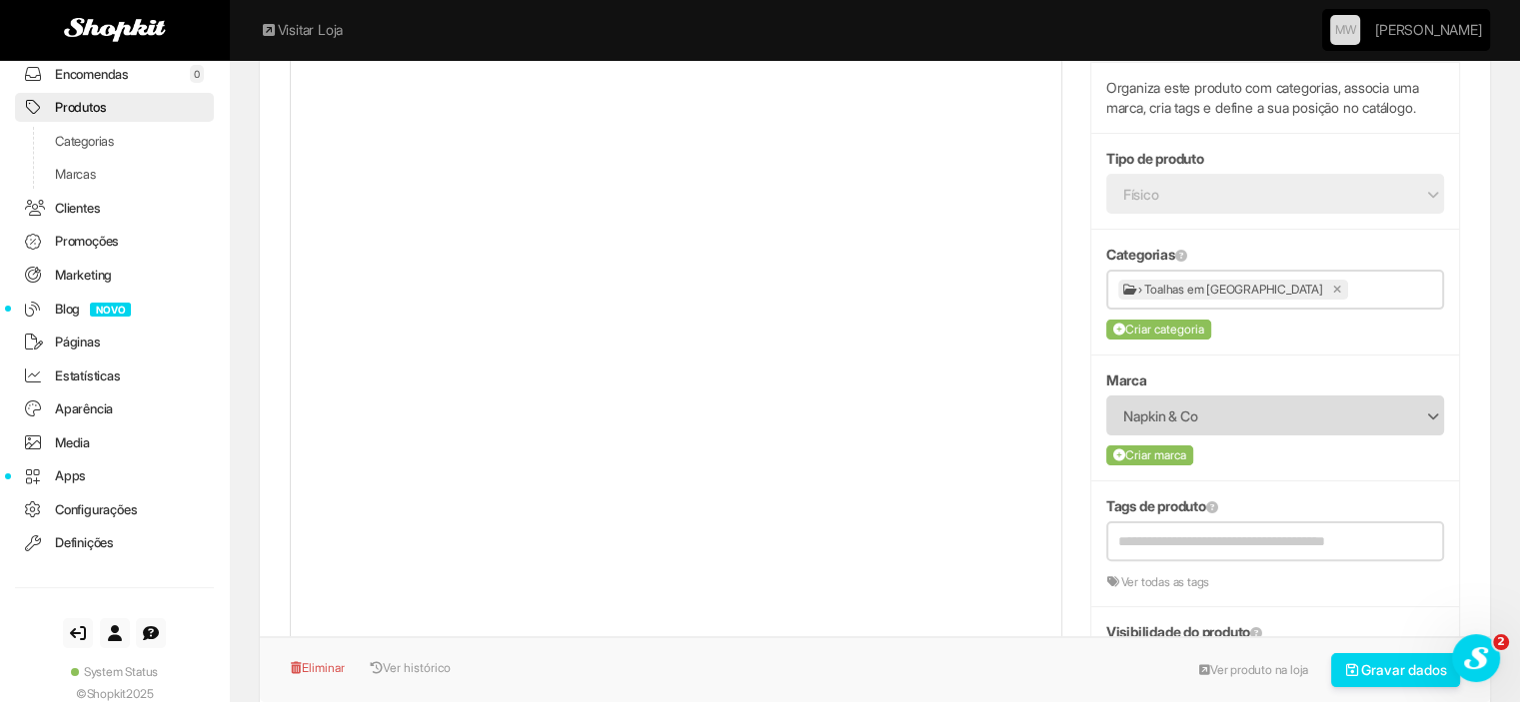
click at [1358, 667] on button "Gravar dados" at bounding box center [1396, 671] width 130 height 34
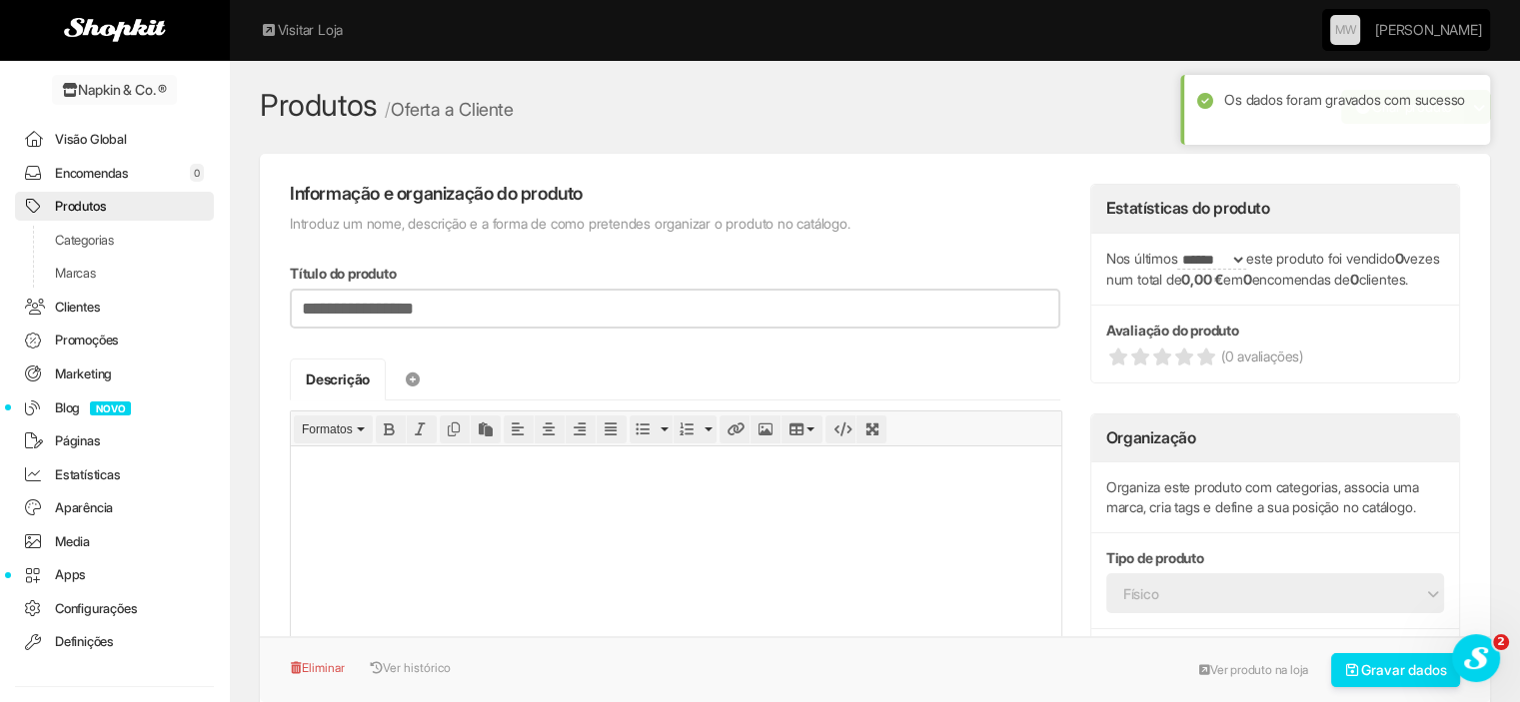
click at [126, 175] on link "Encomendas 0" at bounding box center [114, 173] width 199 height 29
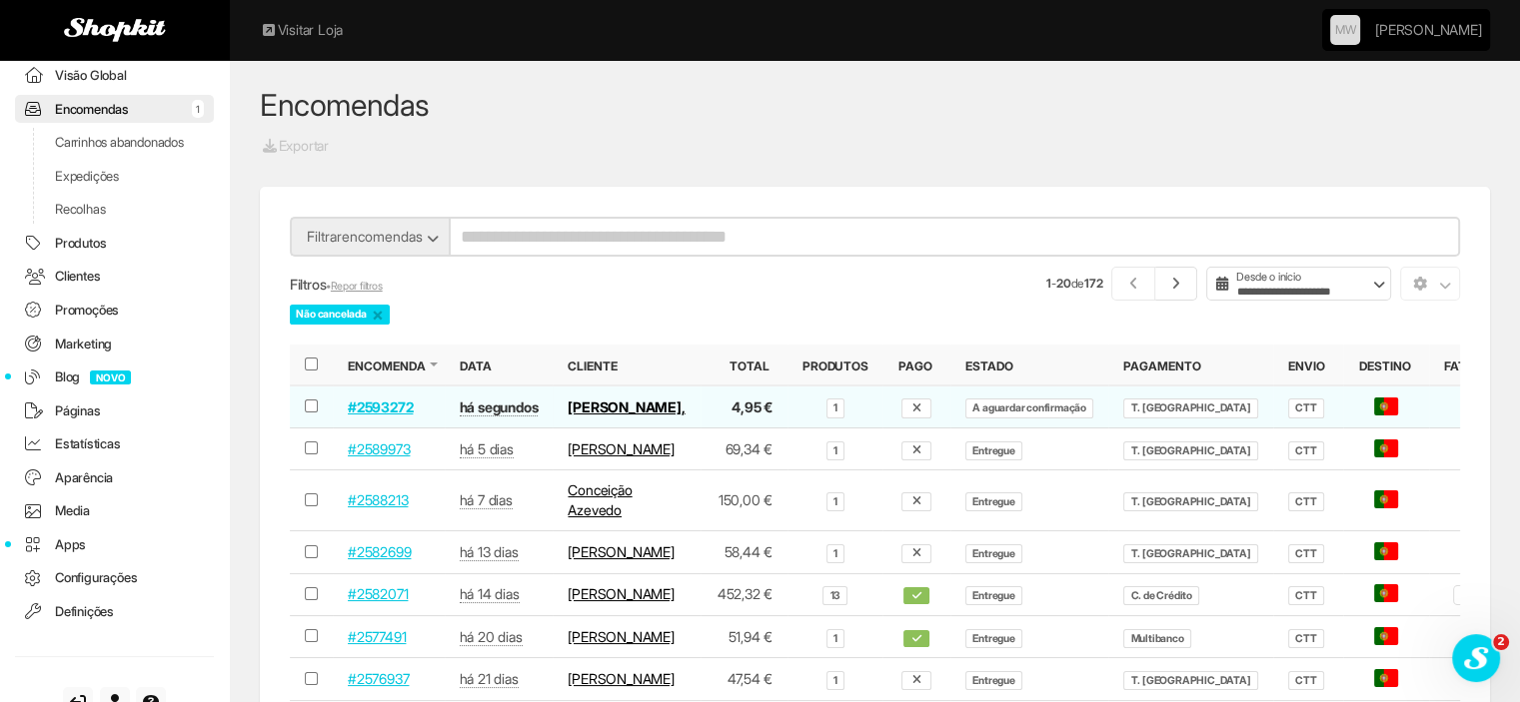
click at [74, 256] on link "Produtos" at bounding box center [114, 243] width 199 height 29
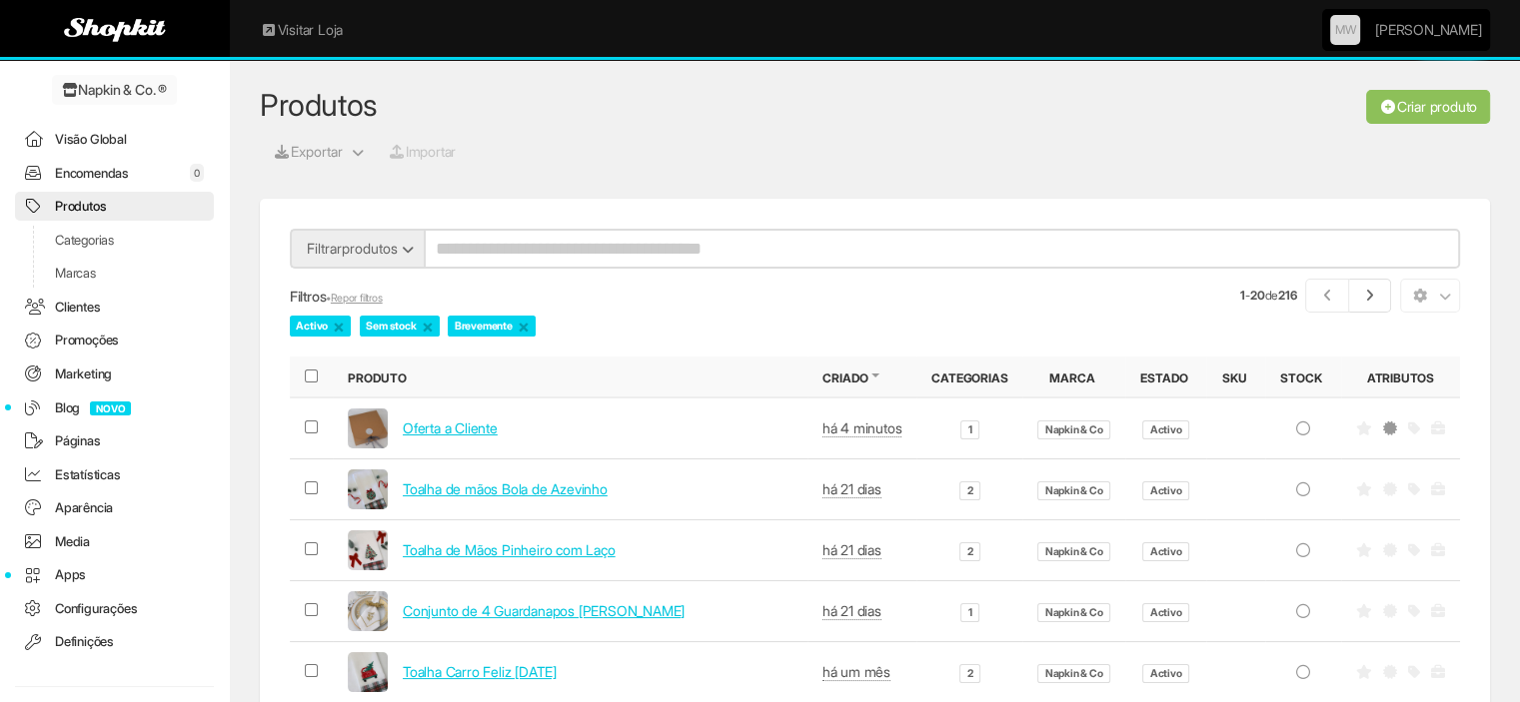
scroll to position [99, 0]
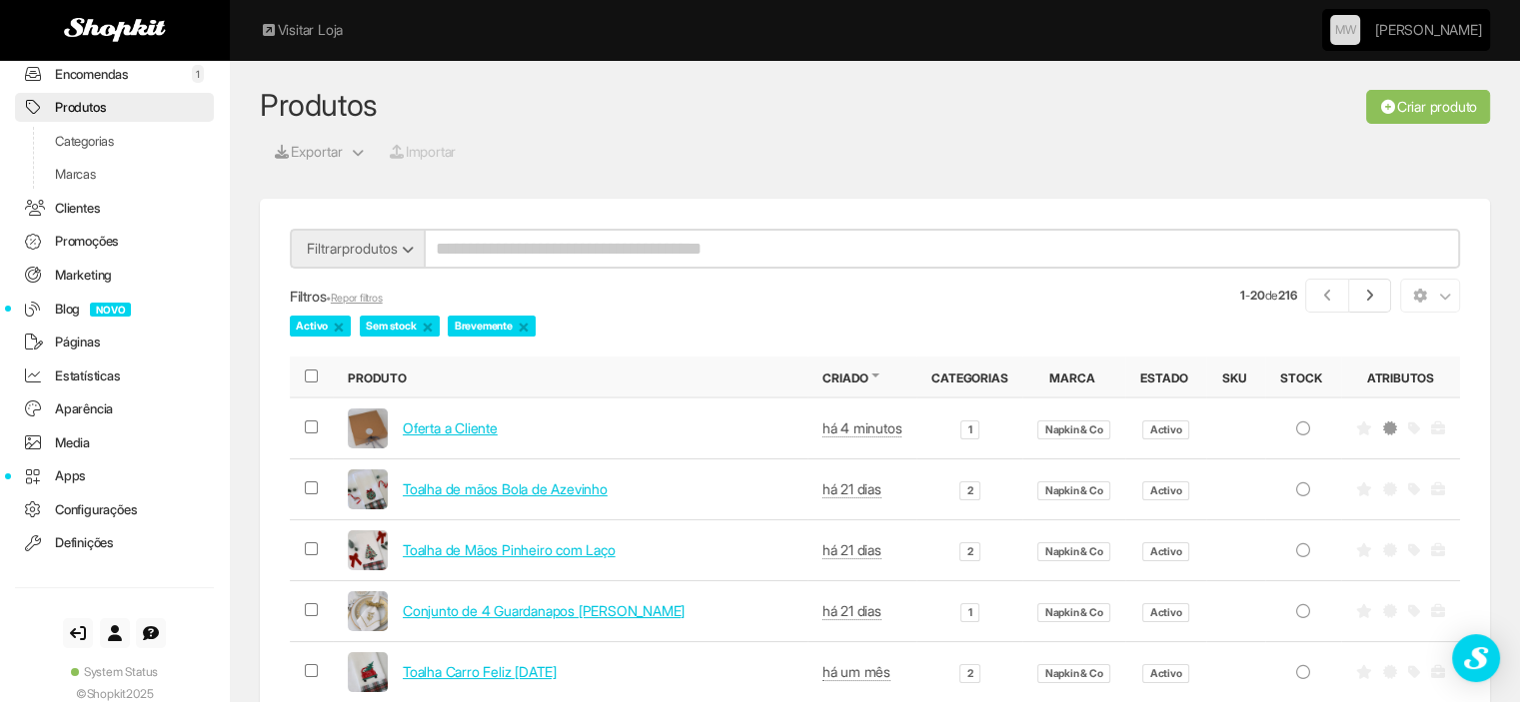
click at [476, 429] on link "Oferta a Cliente" at bounding box center [450, 428] width 95 height 17
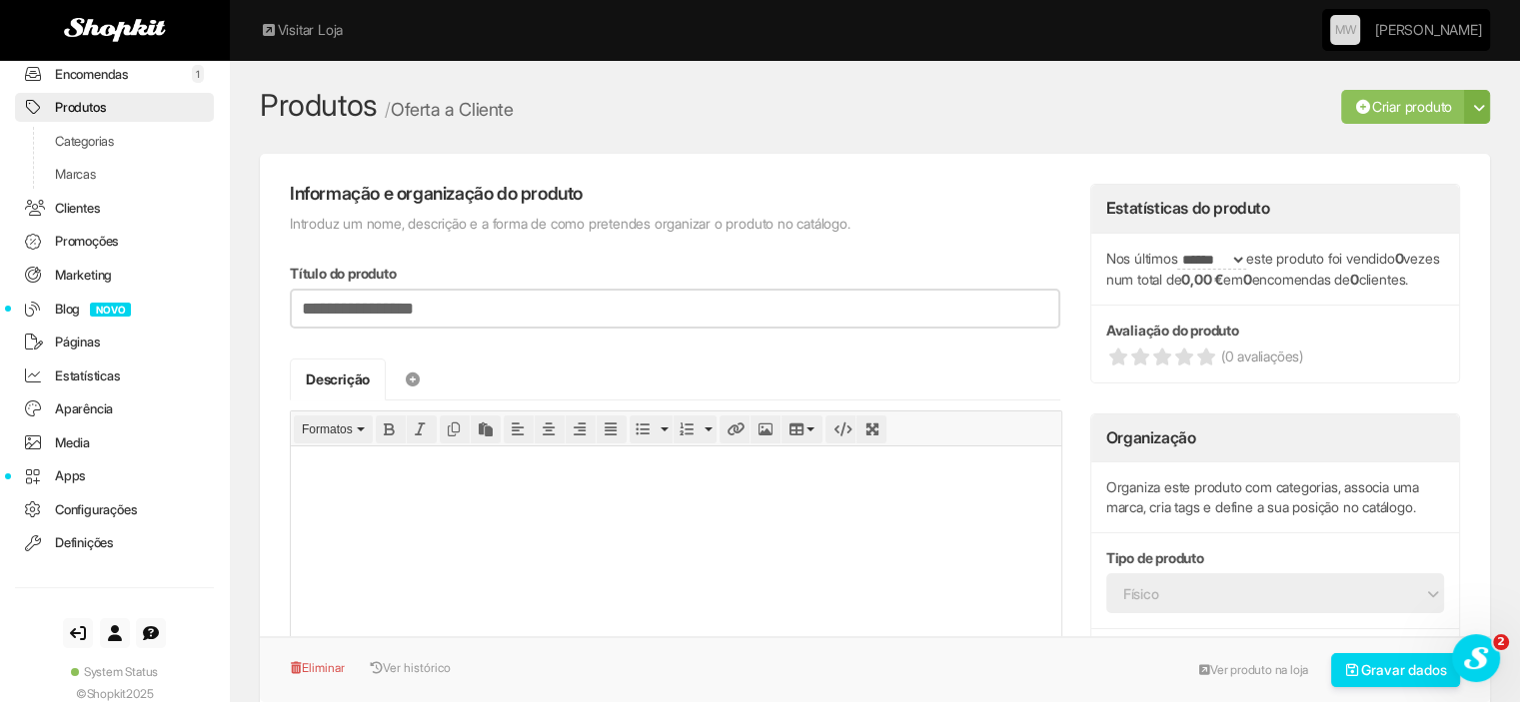
click at [474, 470] on p at bounding box center [676, 468] width 754 height 17
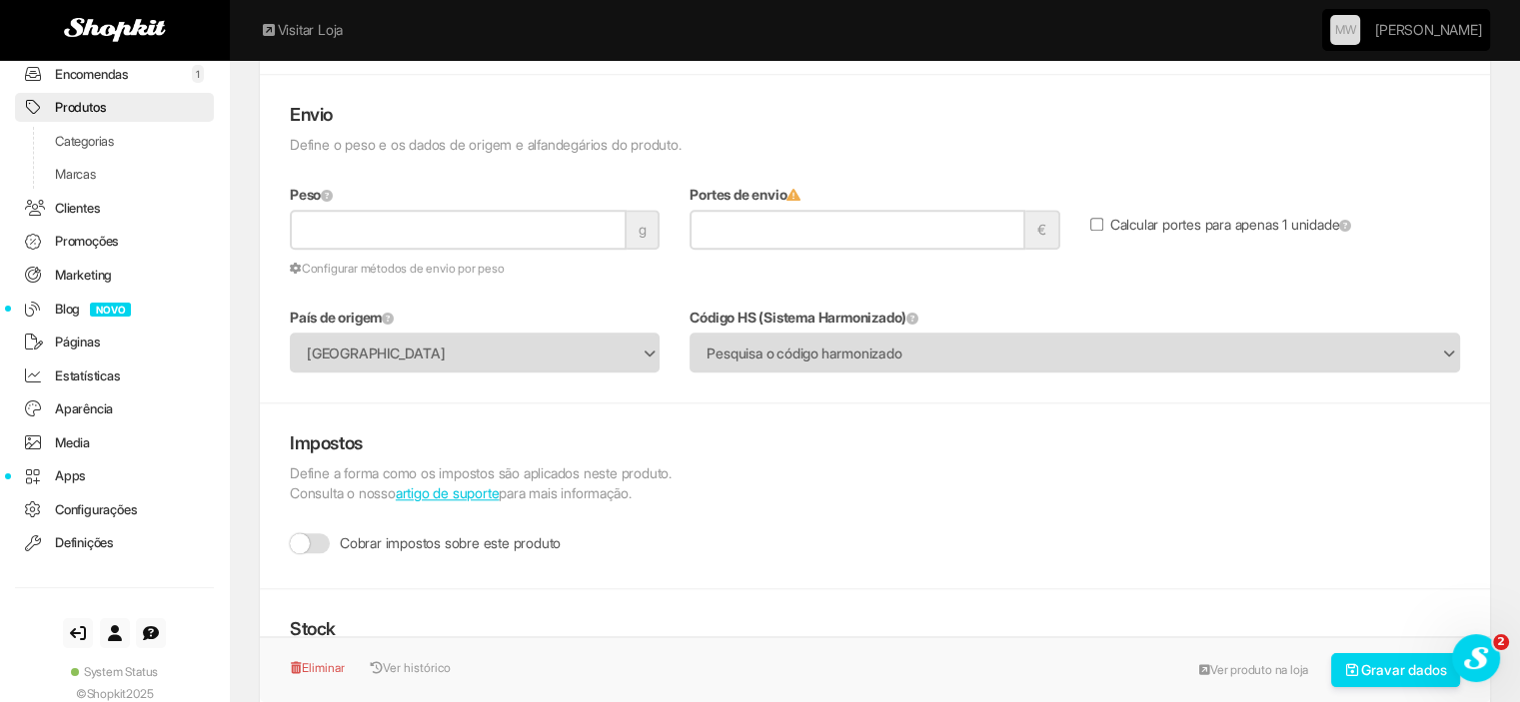
scroll to position [1799, 0]
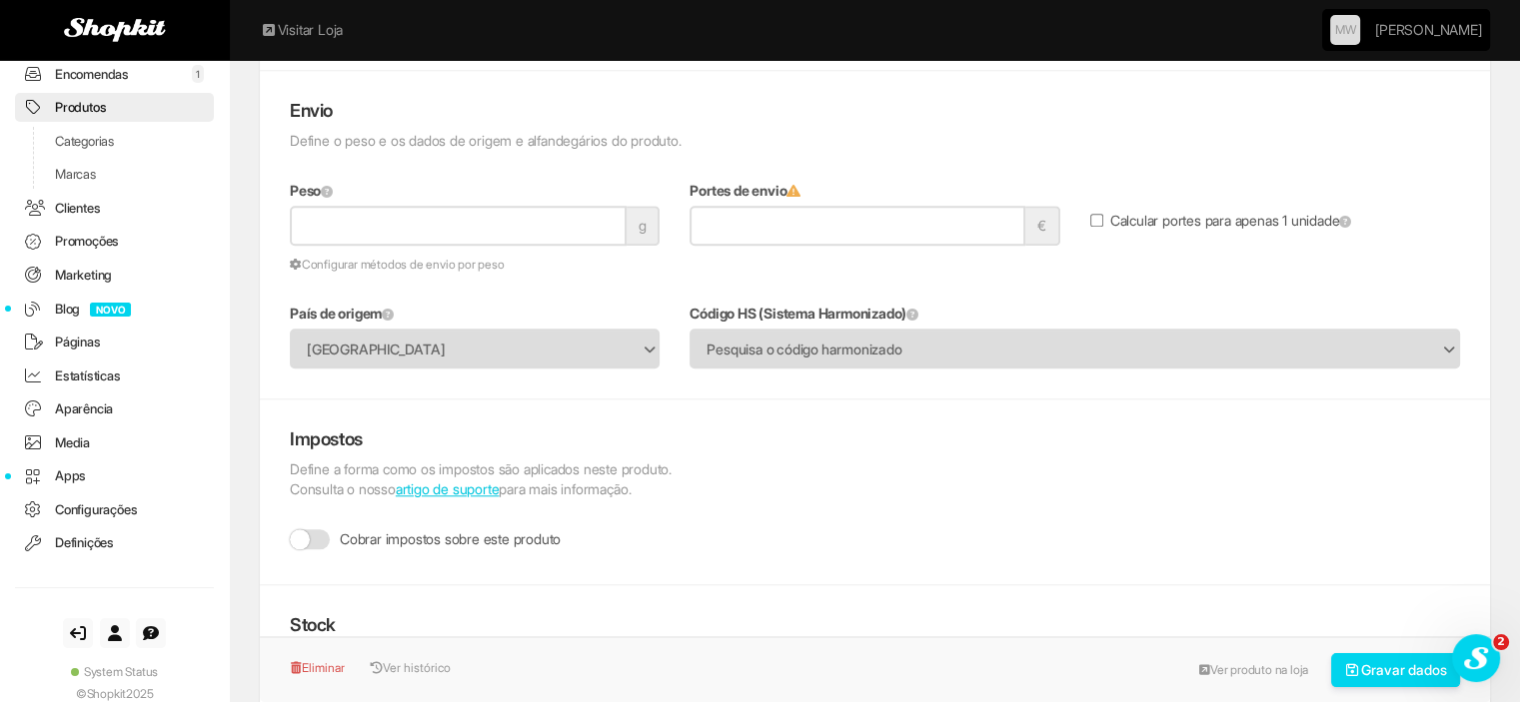
drag, startPoint x: 346, startPoint y: 221, endPoint x: 248, endPoint y: 212, distance: 98.3
click at [248, 212] on div "**********" at bounding box center [875, 611] width 1260 height 4513
type input "****"
click at [1362, 675] on button "Gravar dados" at bounding box center [1396, 671] width 130 height 34
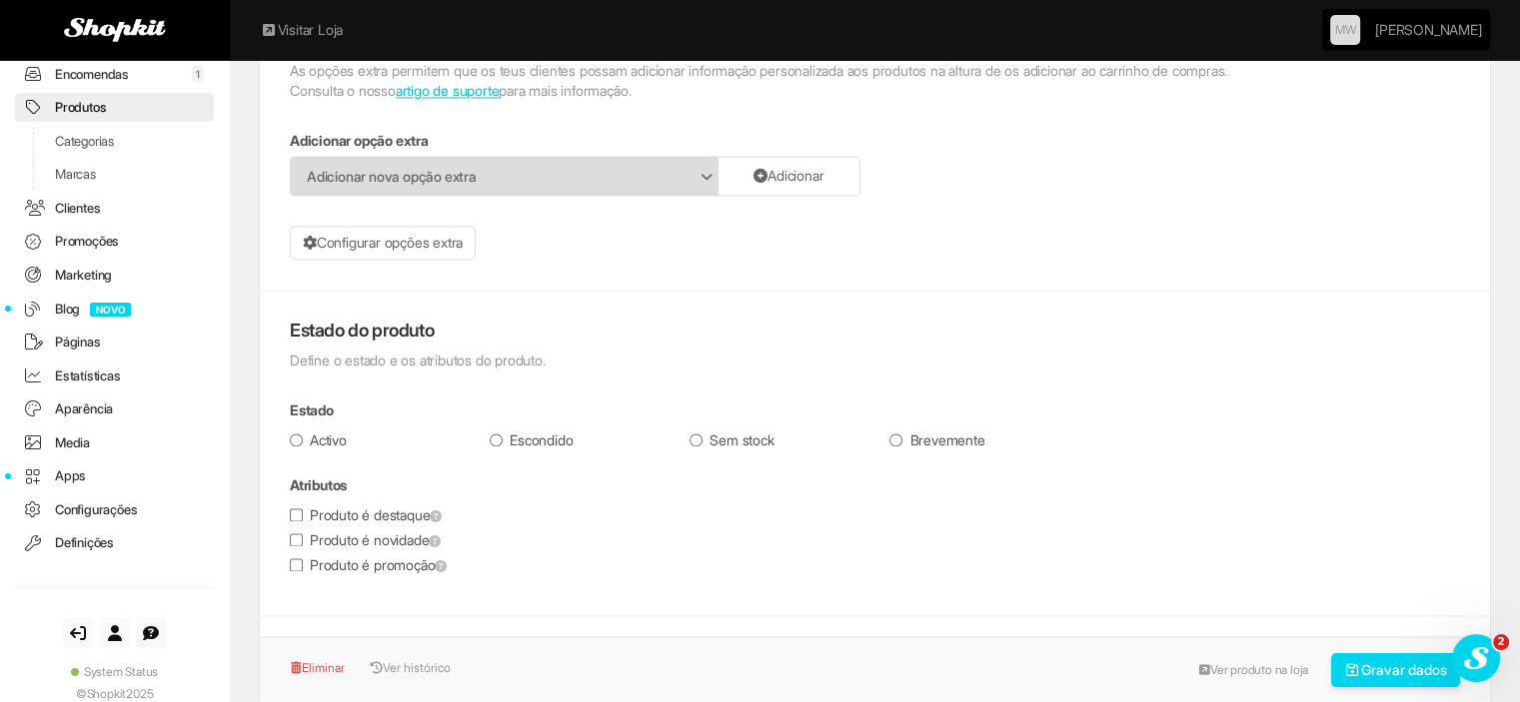
scroll to position [2898, 0]
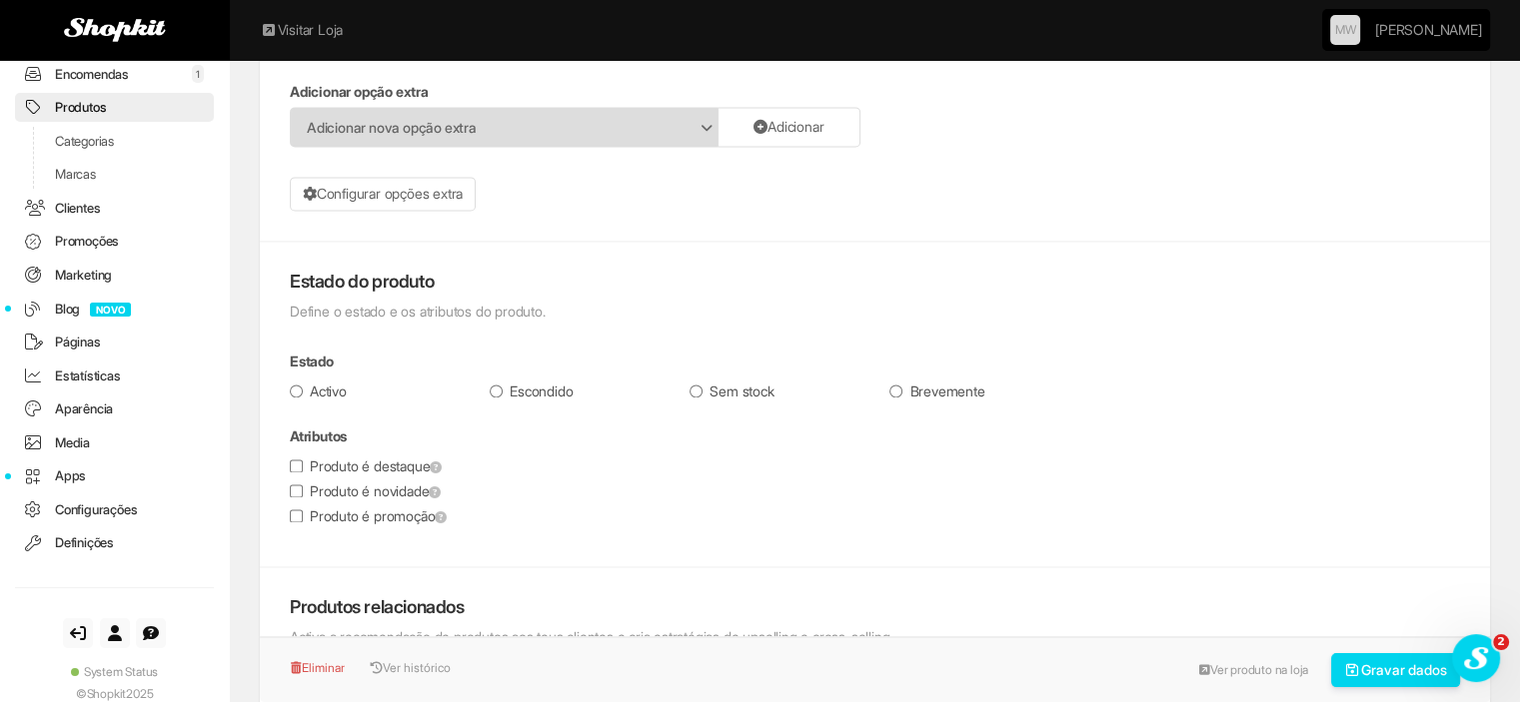
click at [316, 492] on label "Produto é novidade" at bounding box center [365, 492] width 151 height 20
click at [544, 383] on label "Escondido" at bounding box center [531, 392] width 83 height 20
click at [1343, 680] on button "Gravar dados" at bounding box center [1396, 671] width 130 height 34
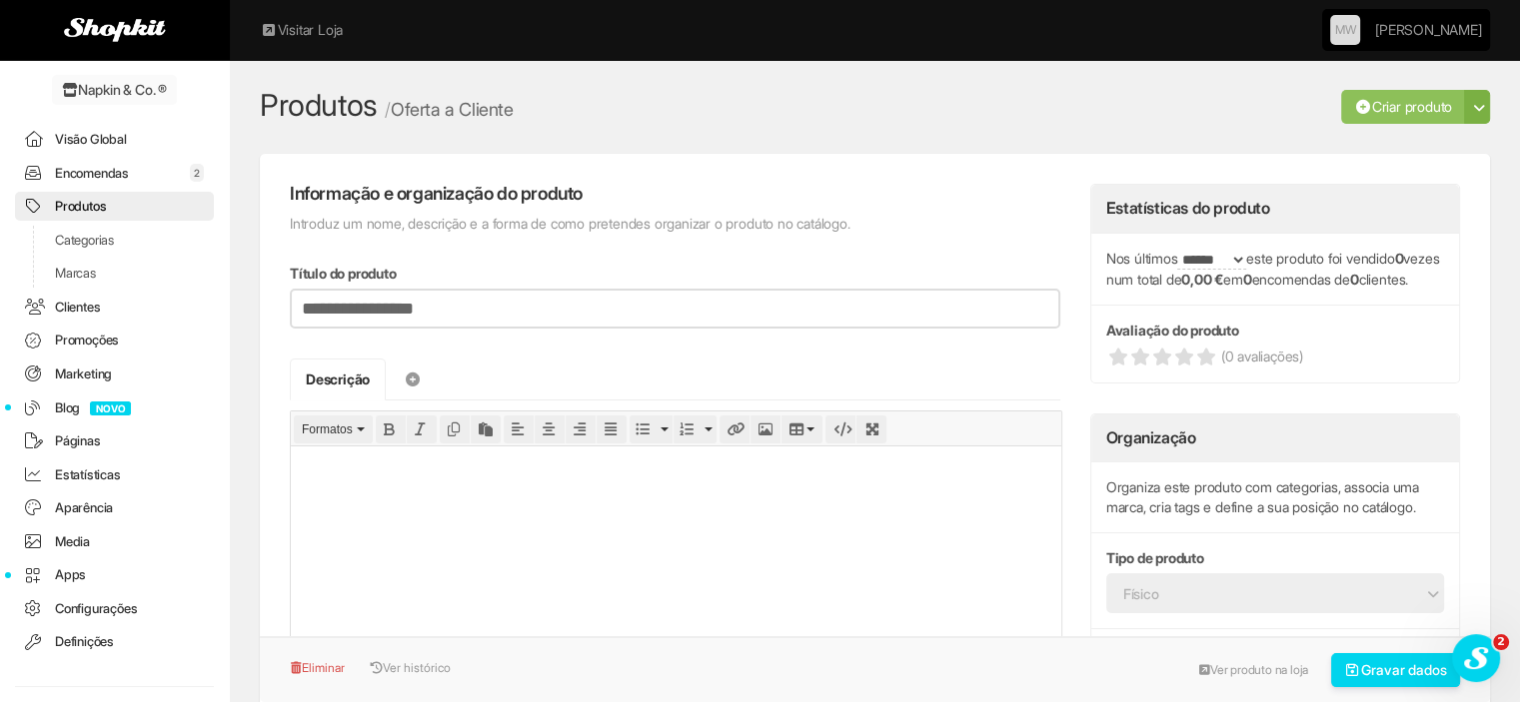
click at [84, 175] on link "Encomendas 2" at bounding box center [114, 173] width 199 height 29
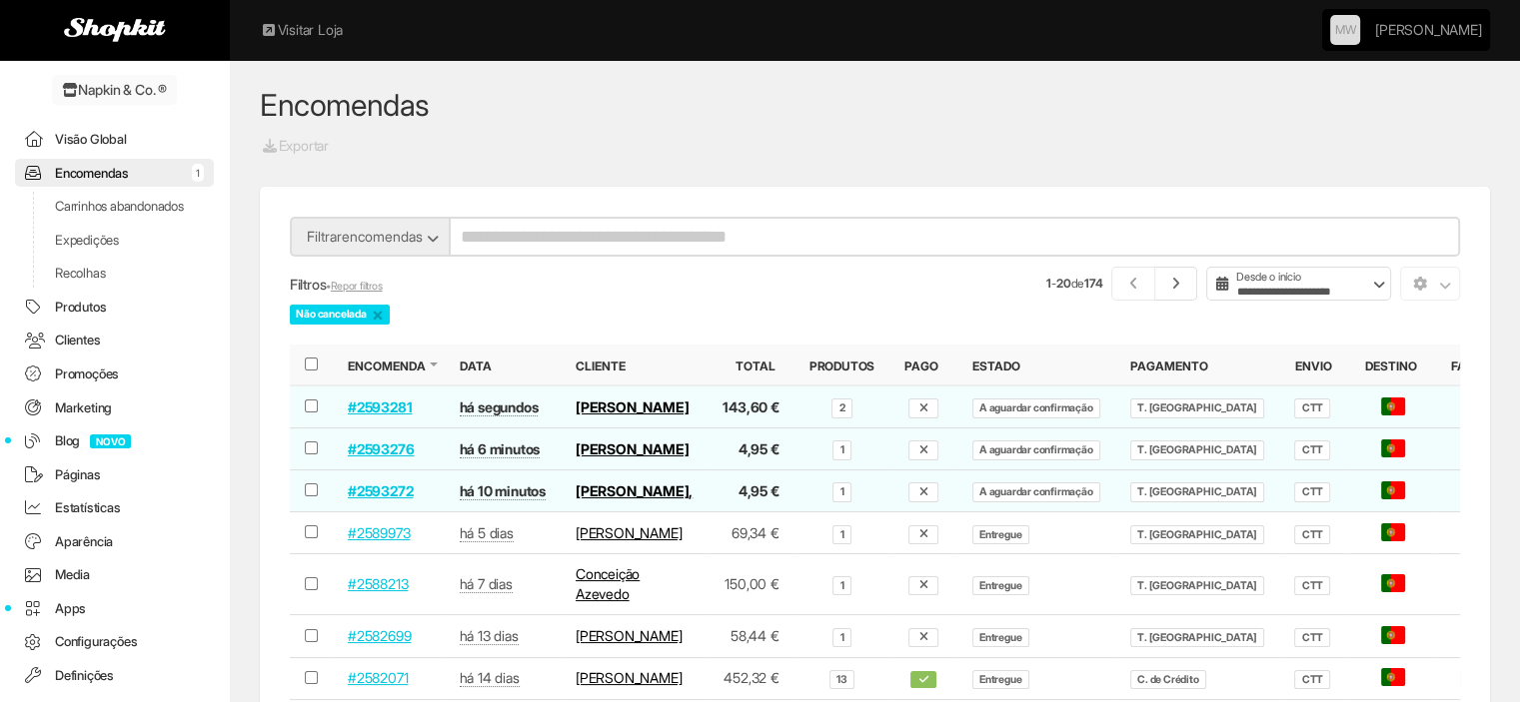
scroll to position [64, 0]
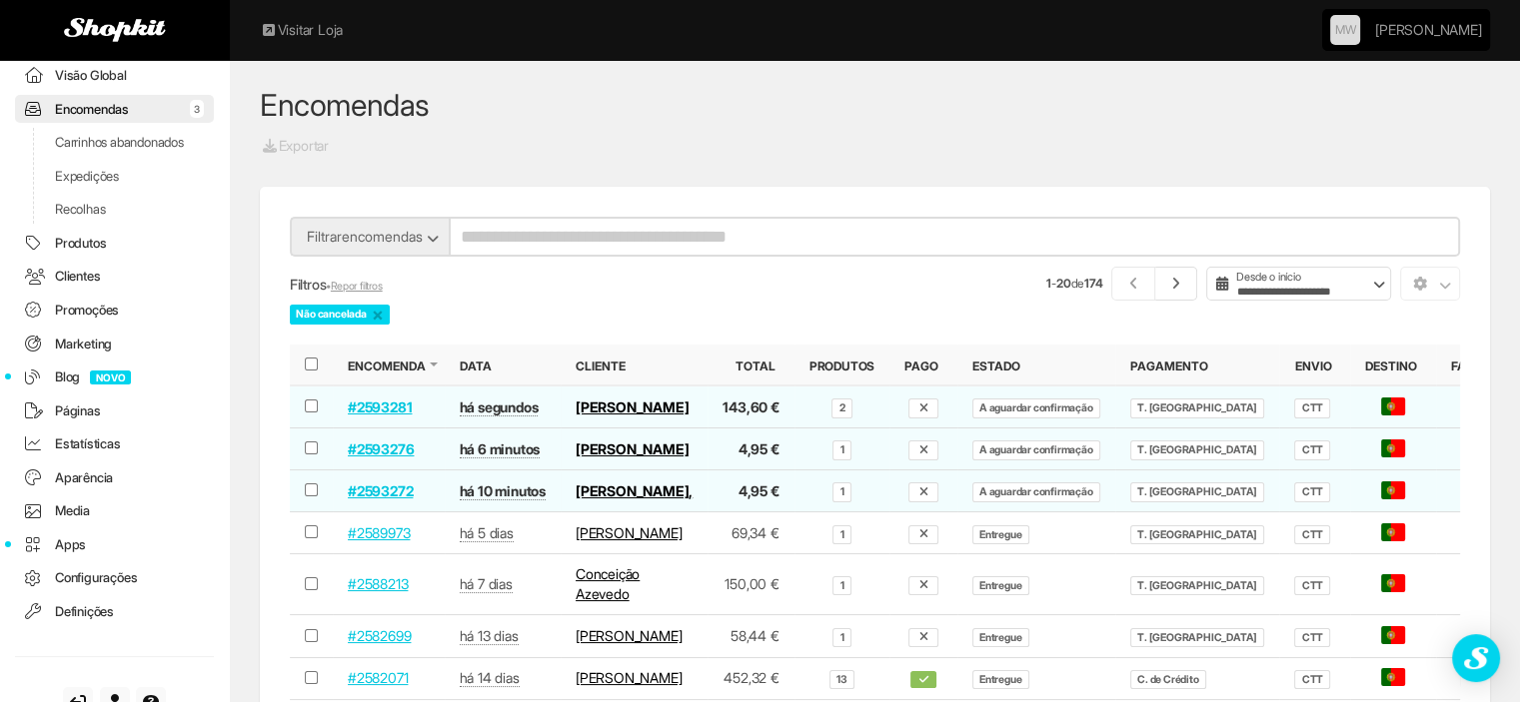
click at [384, 416] on link "#2593281" at bounding box center [380, 407] width 64 height 17
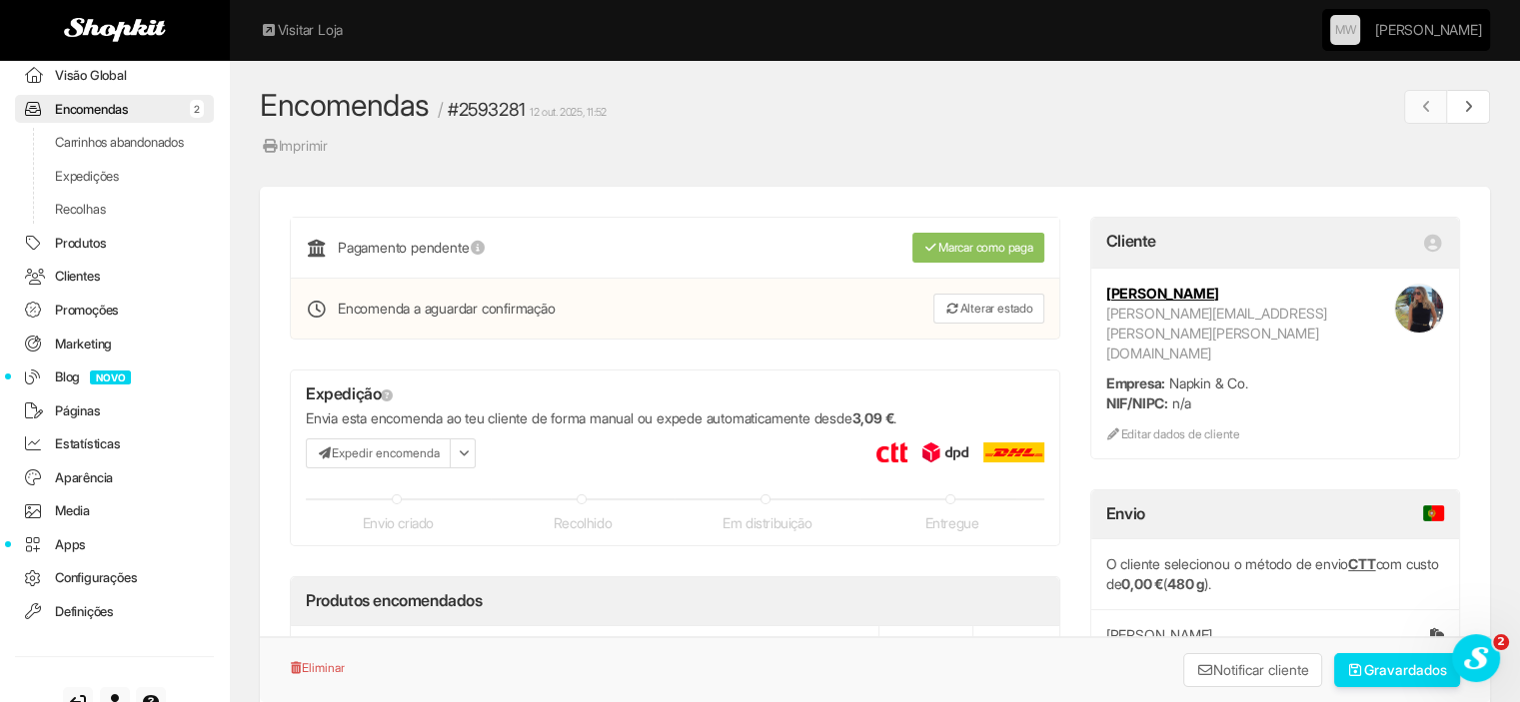
click at [806, 235] on div "Marcar como paga" at bounding box center [930, 248] width 256 height 30
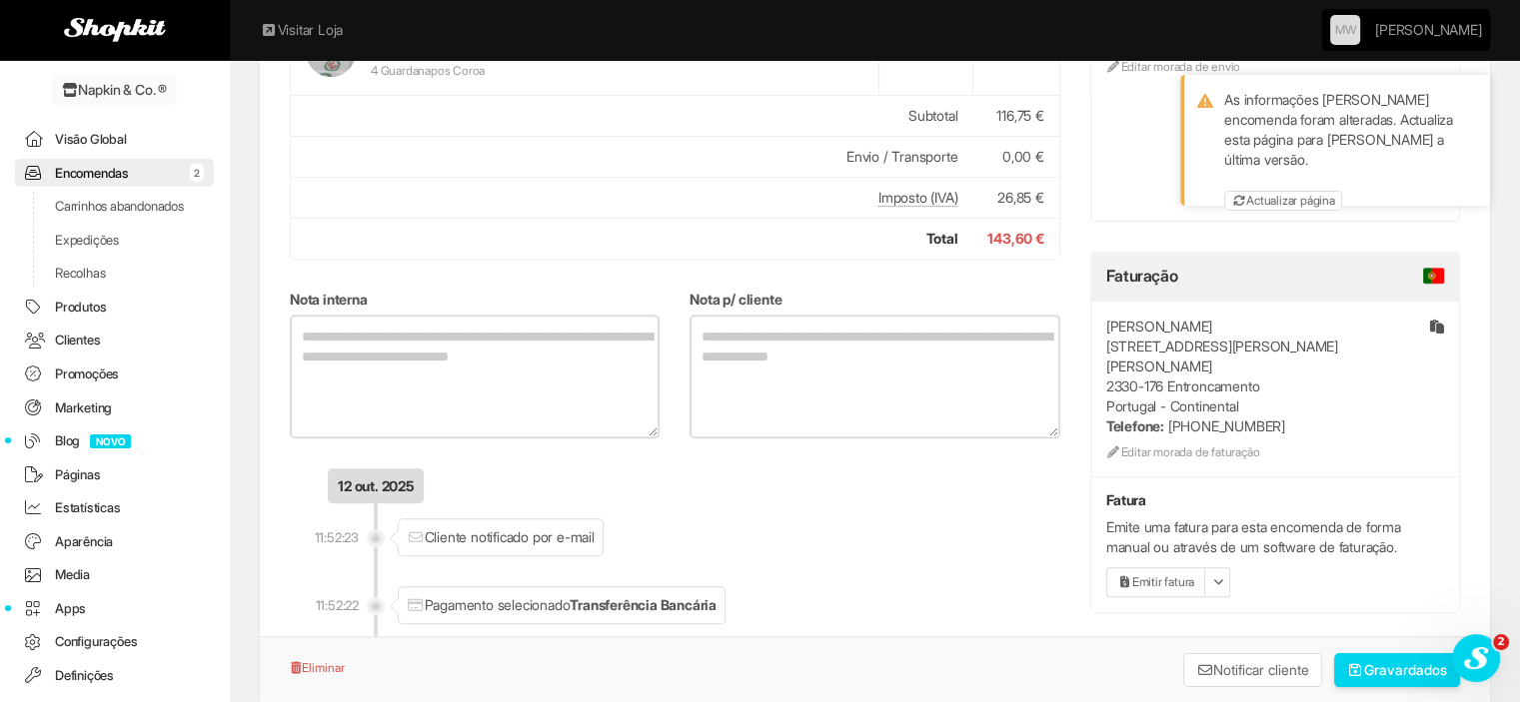
click at [115, 165] on link "Encomendas 2" at bounding box center [114, 173] width 199 height 29
